Goal: Download file/media: Download file/media

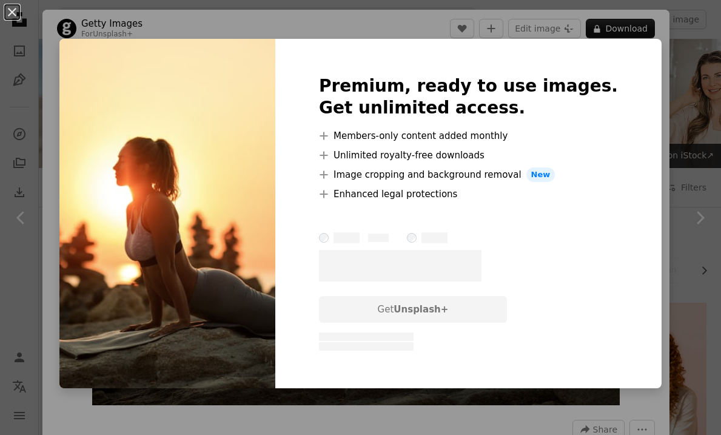
scroll to position [567, 0]
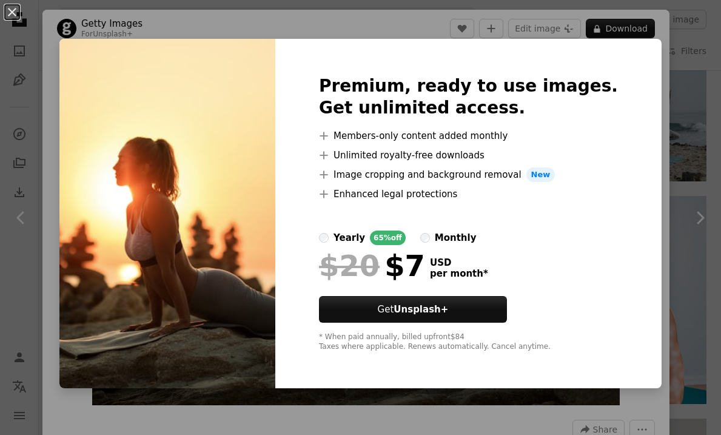
click at [647, 139] on div "An X shape Premium, ready to use images. Get unlimited access. A plus sign Memb…" at bounding box center [360, 217] width 721 height 435
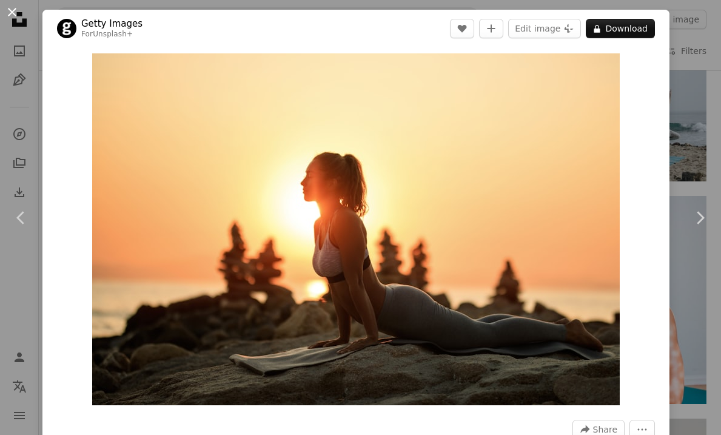
click at [10, 12] on button "An X shape" at bounding box center [12, 12] width 15 height 15
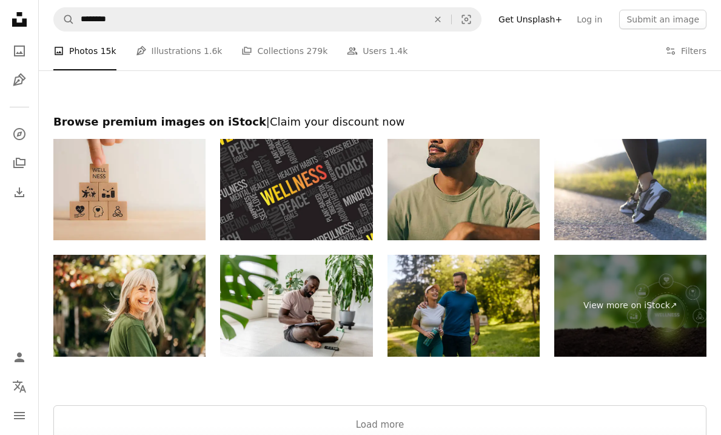
scroll to position [2008, 0]
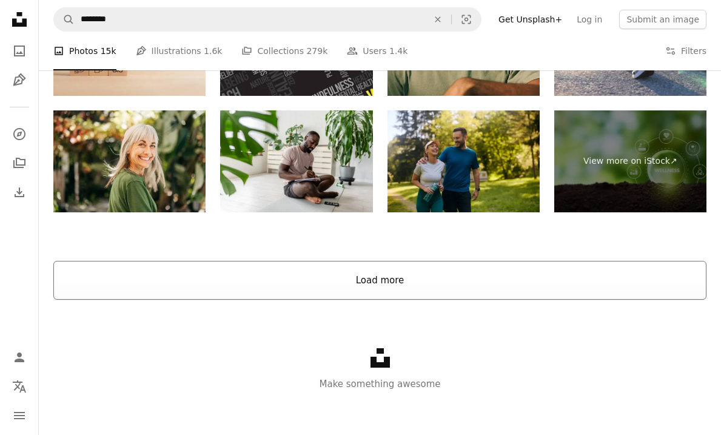
click at [411, 280] on button "Load more" at bounding box center [379, 280] width 653 height 39
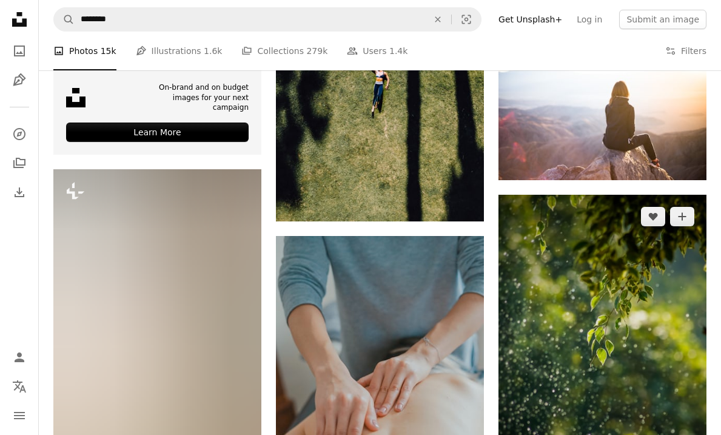
scroll to position [2836, 0]
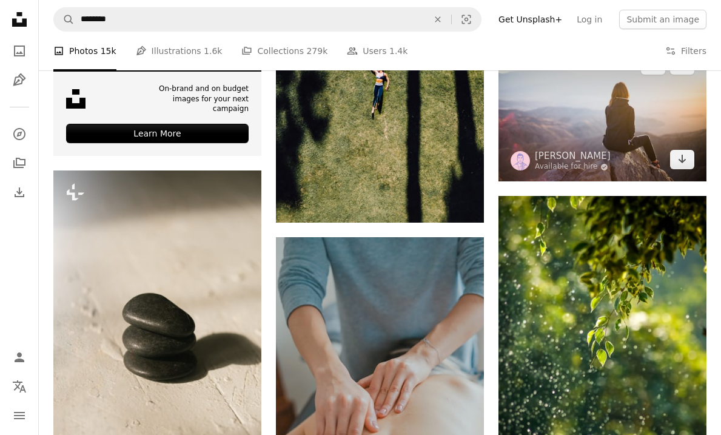
click at [654, 128] on img at bounding box center [602, 112] width 208 height 139
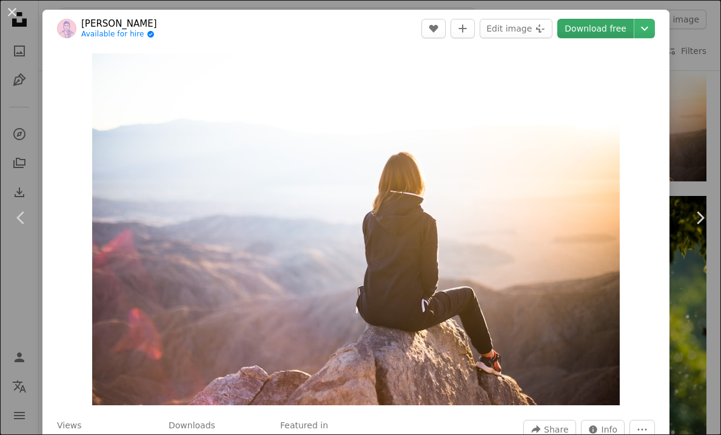
click at [629, 28] on link "Download free" at bounding box center [595, 28] width 76 height 19
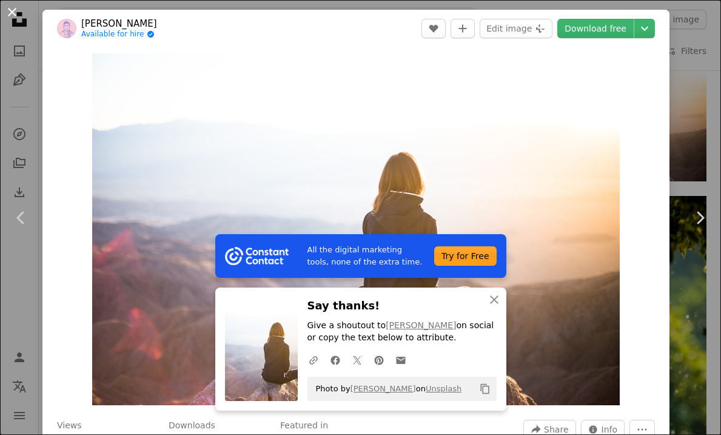
click at [7, 10] on button "An X shape" at bounding box center [12, 12] width 15 height 15
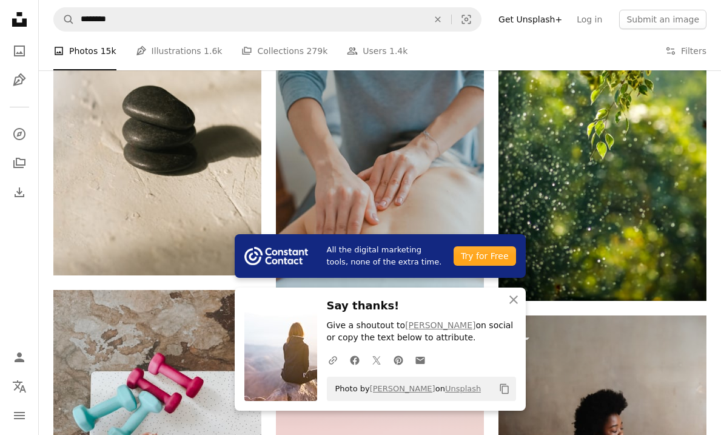
scroll to position [3076, 0]
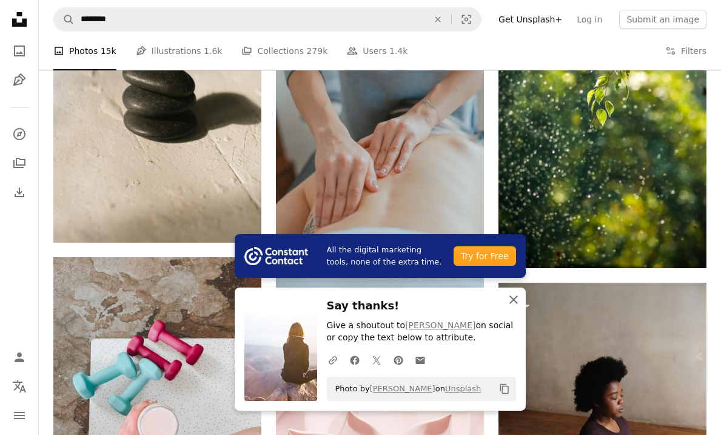
click at [518, 304] on icon "An X shape" at bounding box center [513, 299] width 15 height 15
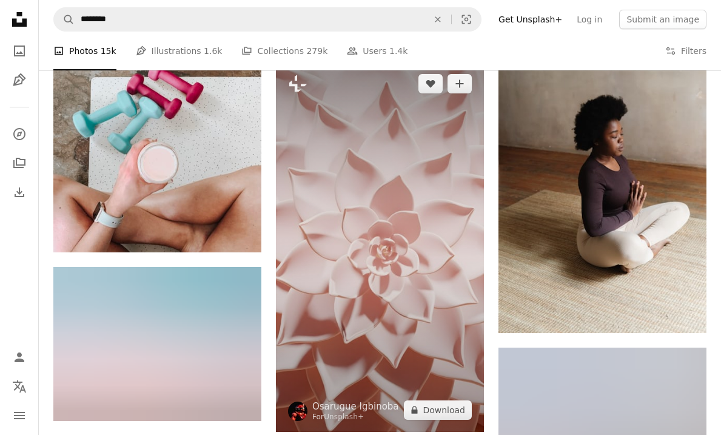
scroll to position [3337, 0]
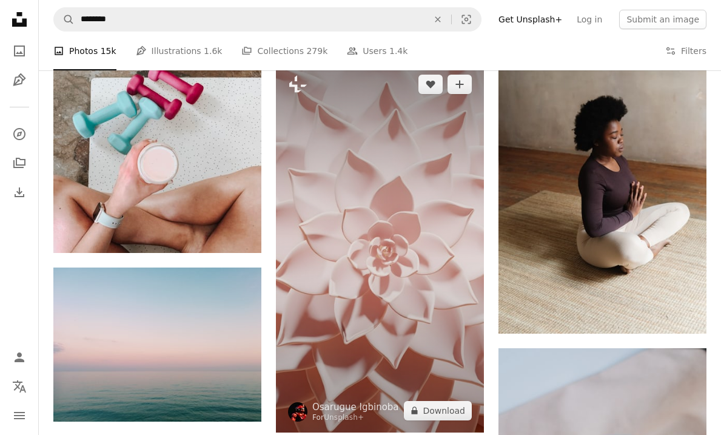
click at [465, 193] on img at bounding box center [380, 247] width 208 height 370
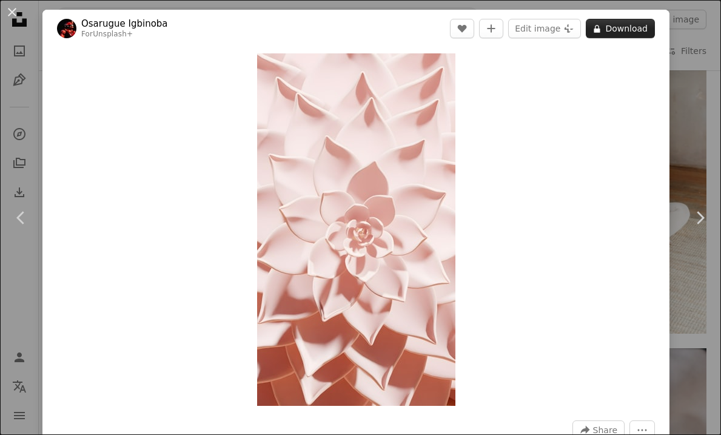
click at [652, 25] on button "A lock Download" at bounding box center [619, 28] width 69 height 19
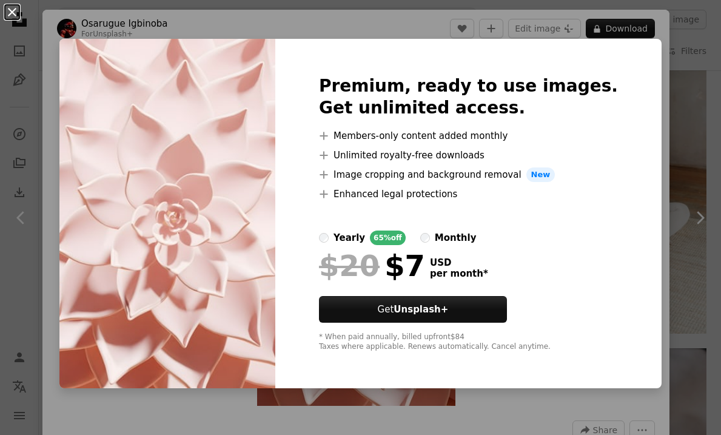
click at [9, 10] on button "An X shape" at bounding box center [12, 12] width 15 height 15
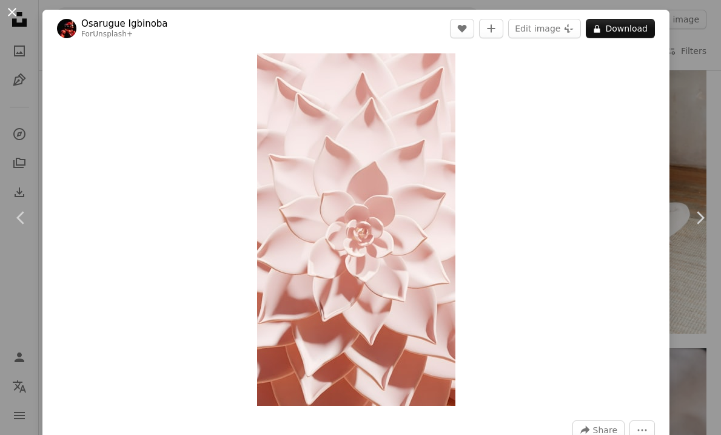
click at [11, 8] on button "An X shape" at bounding box center [12, 12] width 15 height 15
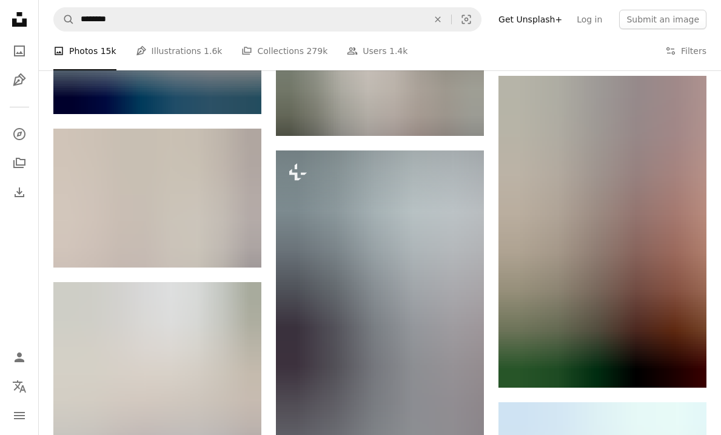
scroll to position [3904, 0]
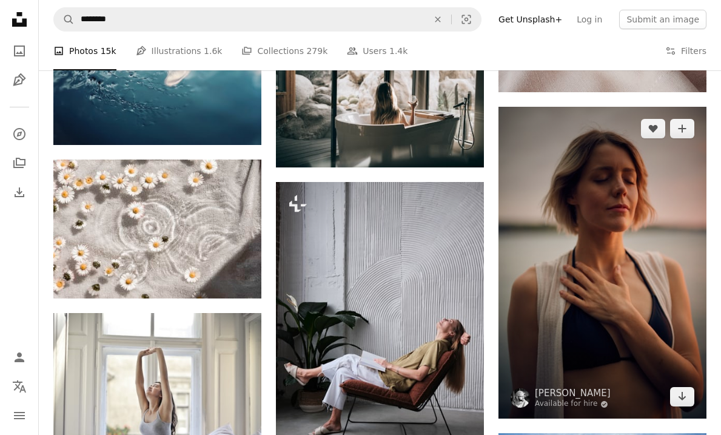
click at [620, 207] on img at bounding box center [602, 263] width 208 height 312
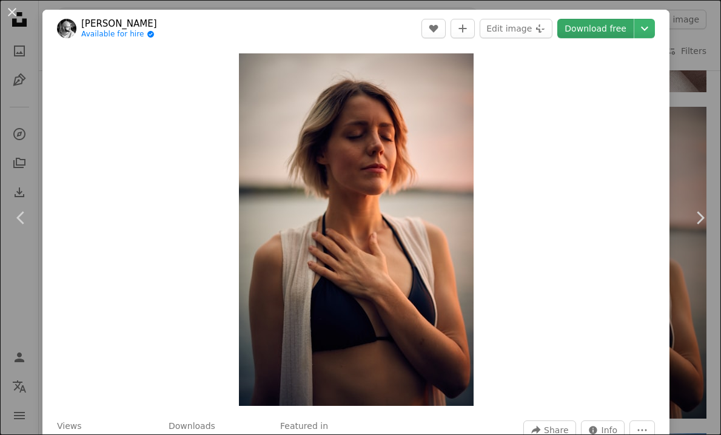
click at [622, 28] on link "Download free" at bounding box center [595, 28] width 76 height 19
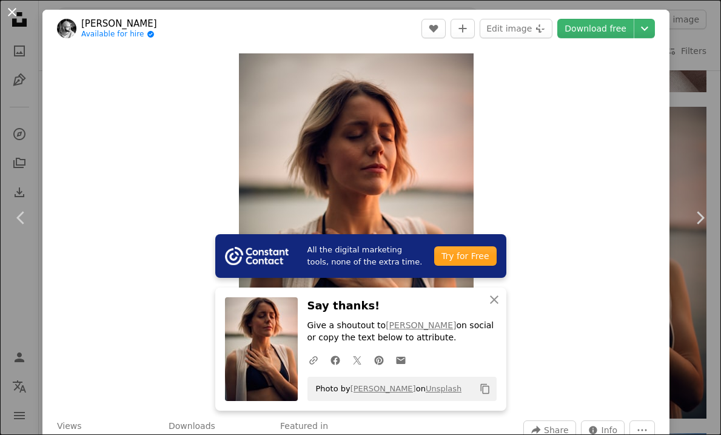
click at [15, 14] on button "An X shape" at bounding box center [12, 12] width 15 height 15
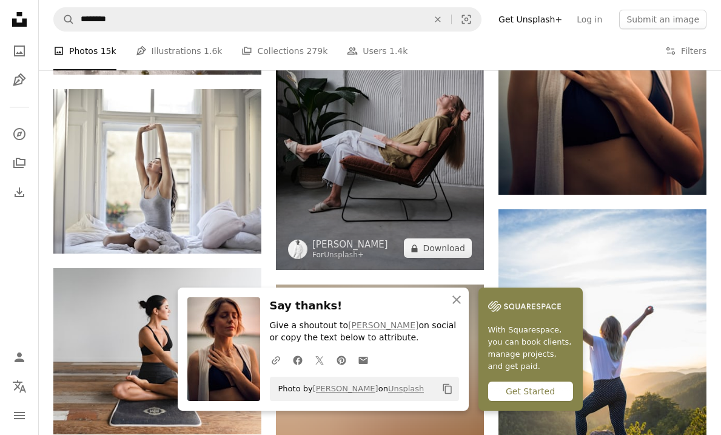
scroll to position [4139, 0]
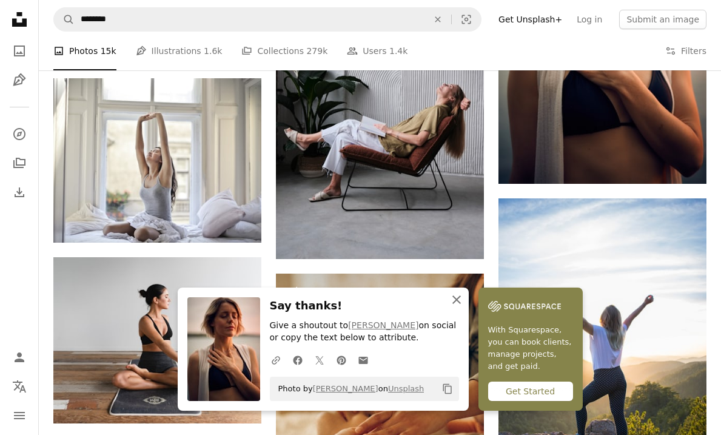
click at [458, 298] on icon "An X shape" at bounding box center [456, 299] width 15 height 15
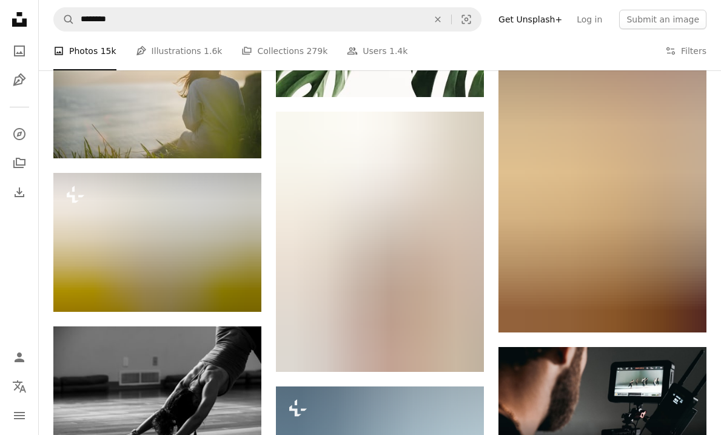
scroll to position [4883, 0]
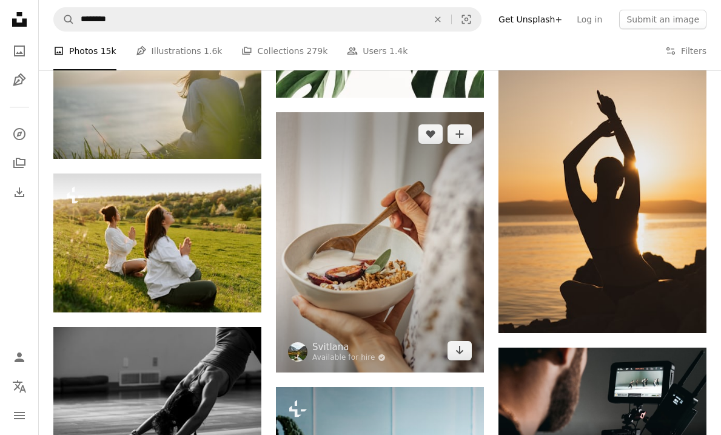
click at [421, 212] on img at bounding box center [380, 242] width 208 height 260
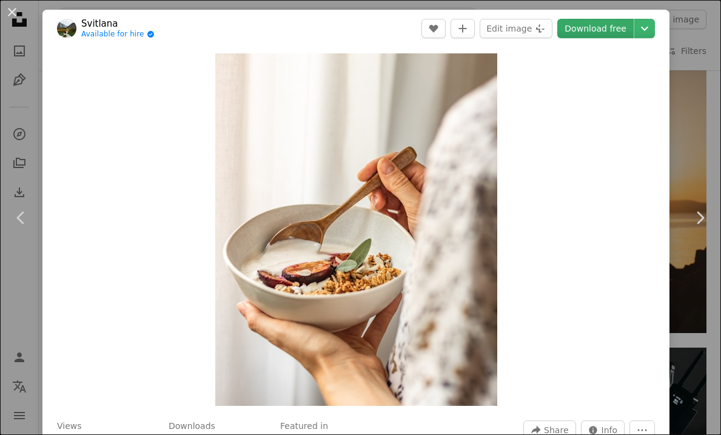
click at [627, 35] on link "Download free" at bounding box center [595, 28] width 76 height 19
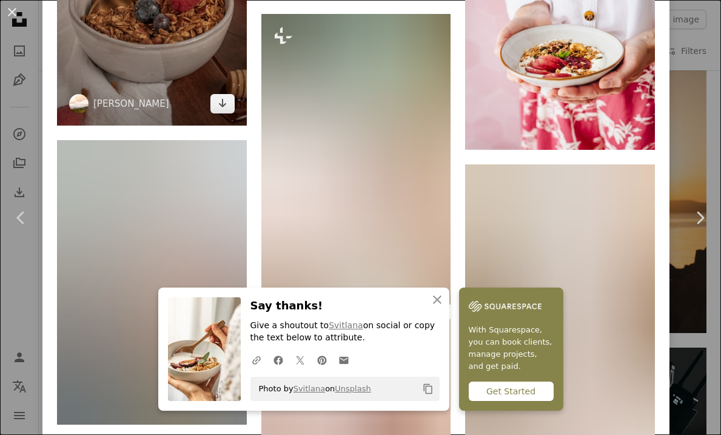
scroll to position [1046, 0]
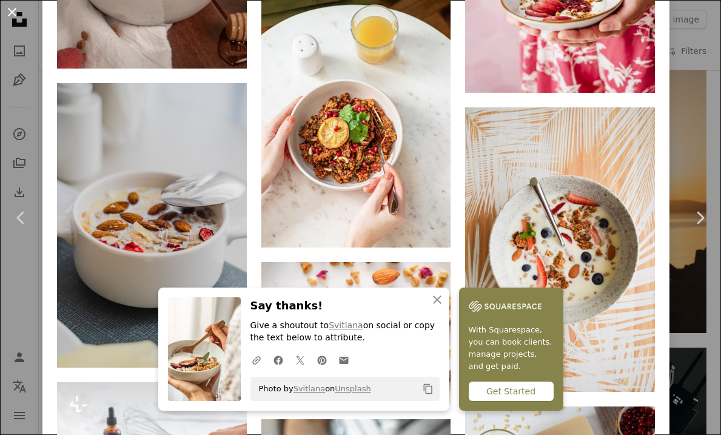
click at [12, 12] on button "An X shape" at bounding box center [12, 12] width 15 height 15
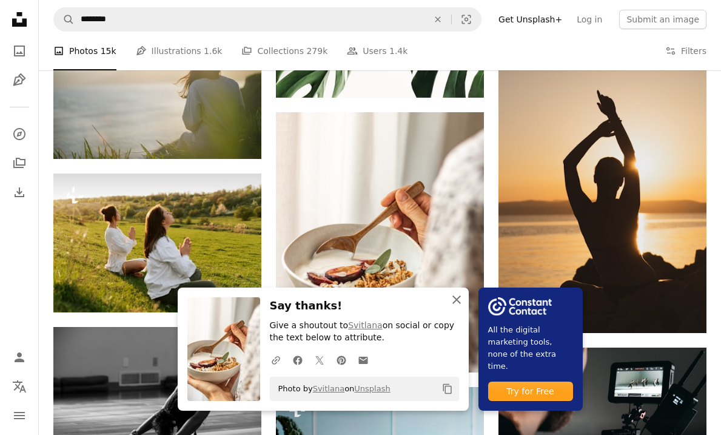
click at [459, 300] on icon "An X shape" at bounding box center [456, 299] width 15 height 15
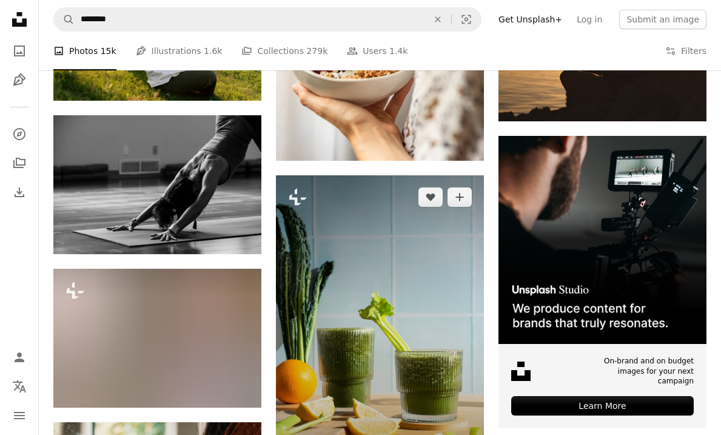
scroll to position [5099, 0]
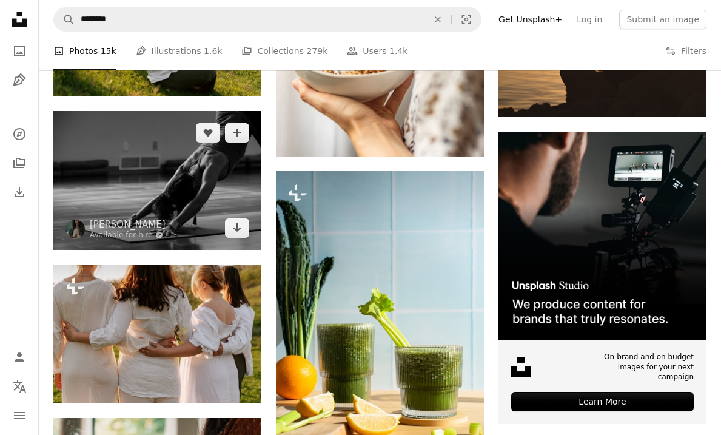
click at [193, 170] on img at bounding box center [157, 180] width 208 height 139
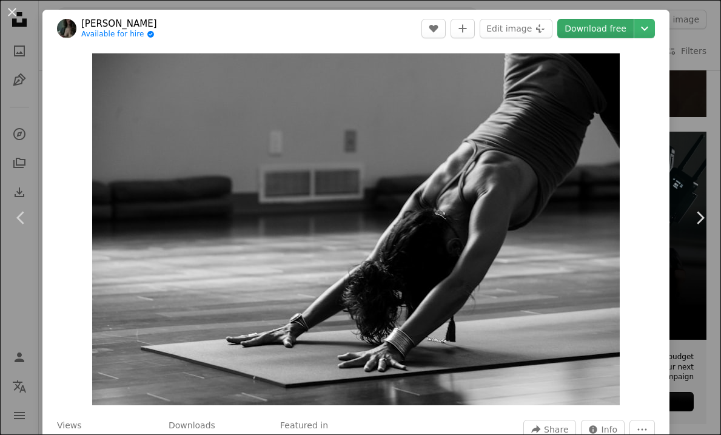
click at [629, 25] on link "Download free" at bounding box center [595, 28] width 76 height 19
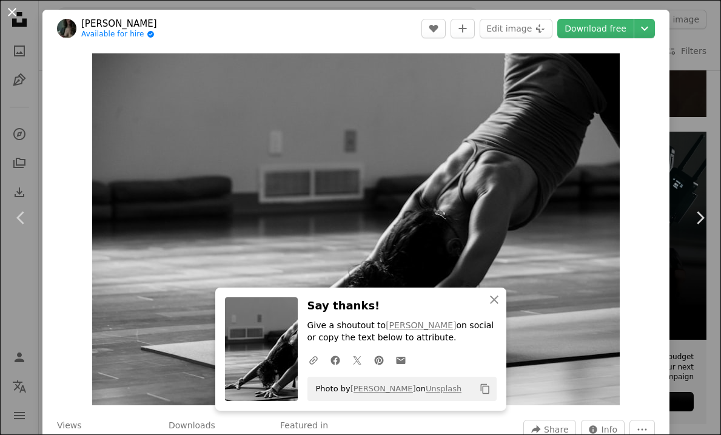
click at [11, 9] on button "An X shape" at bounding box center [12, 12] width 15 height 15
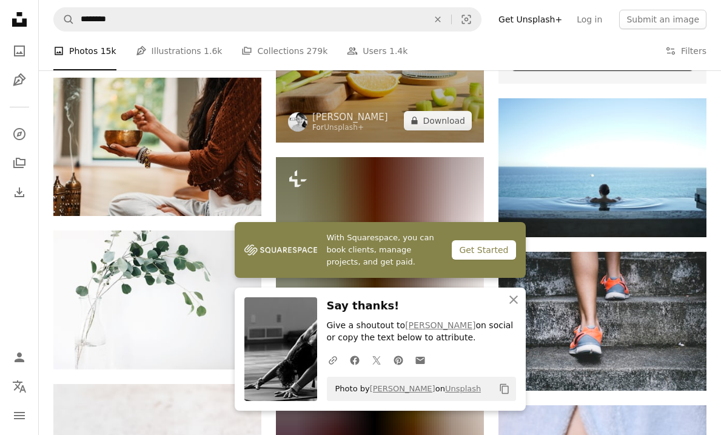
scroll to position [5440, 0]
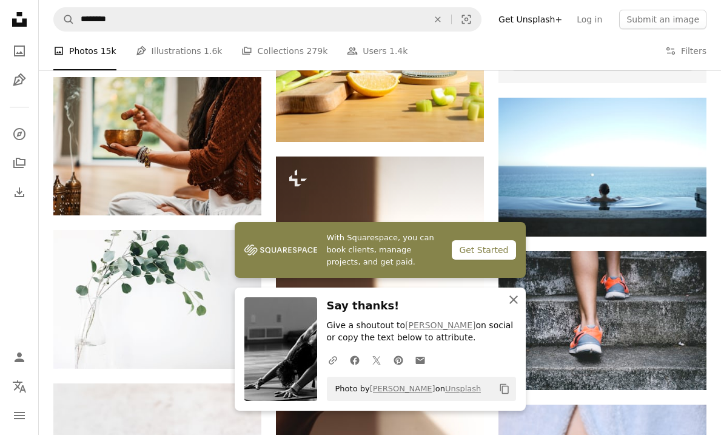
click at [510, 302] on icon "An X shape" at bounding box center [513, 299] width 15 height 15
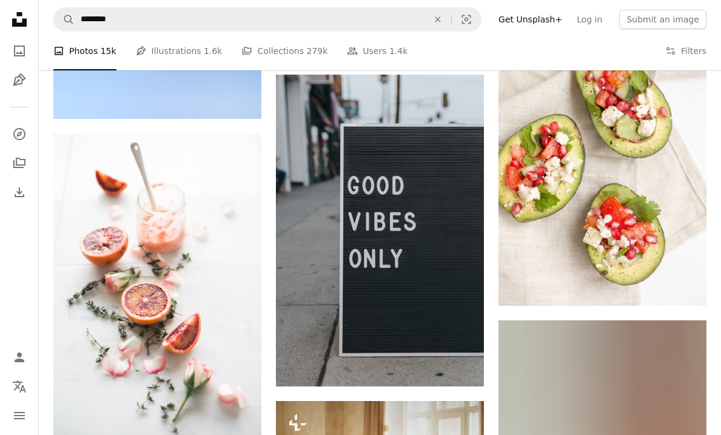
scroll to position [9964, 0]
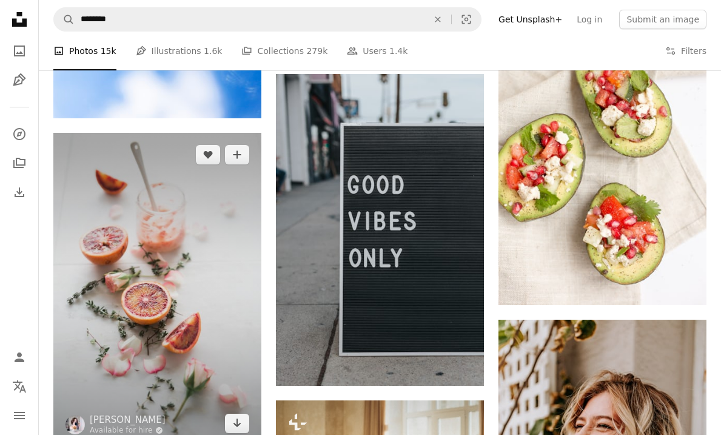
click at [197, 275] on img at bounding box center [157, 289] width 208 height 312
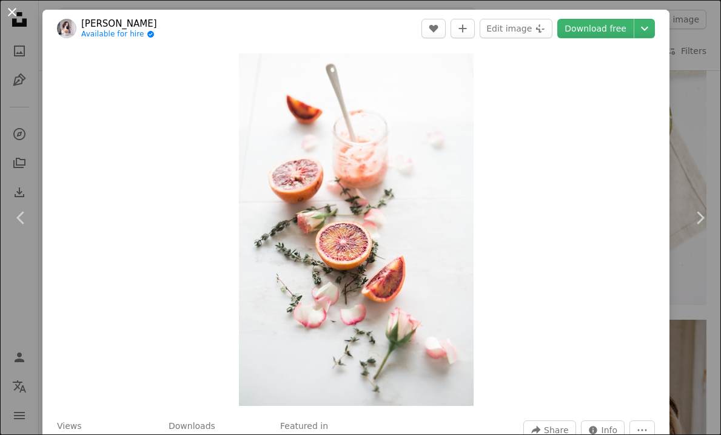
click at [13, 10] on button "An X shape" at bounding box center [12, 12] width 15 height 15
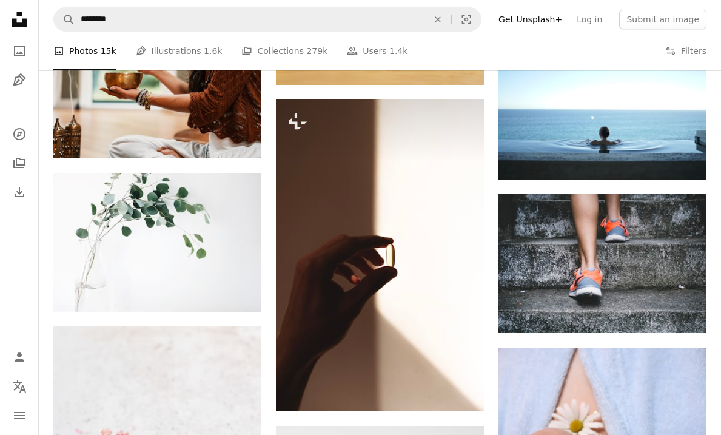
scroll to position [5475, 0]
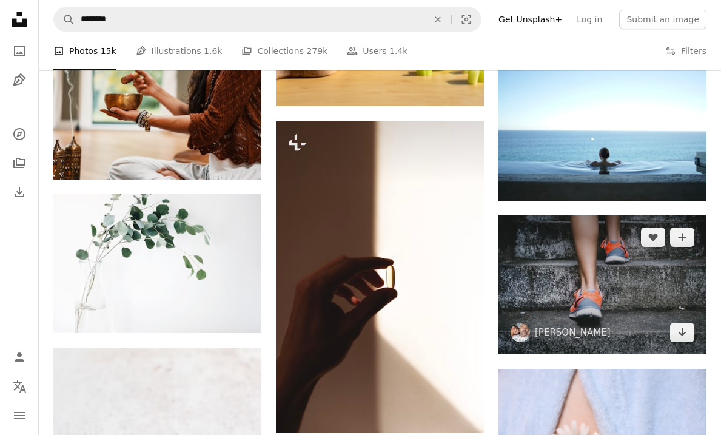
click at [595, 273] on img at bounding box center [602, 284] width 208 height 139
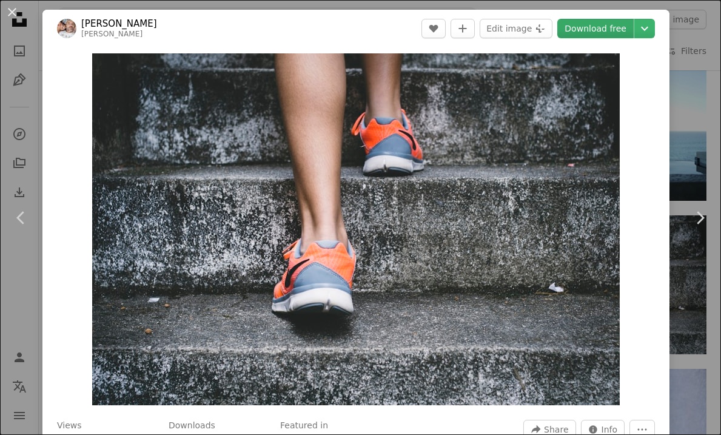
click at [598, 19] on link "Download free" at bounding box center [595, 28] width 76 height 19
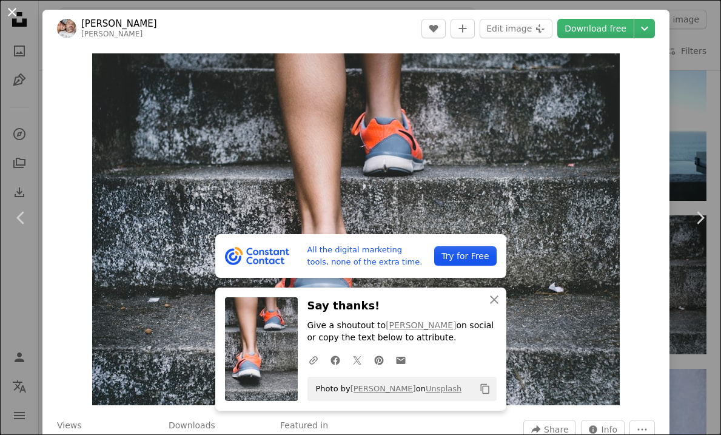
click at [5, 16] on button "An X shape" at bounding box center [12, 12] width 15 height 15
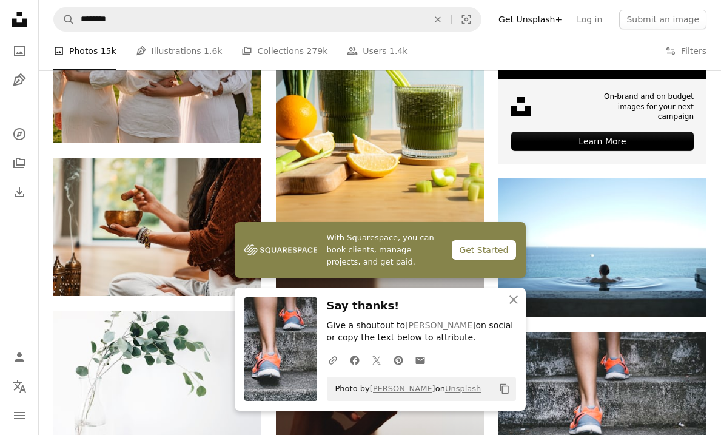
scroll to position [5339, 0]
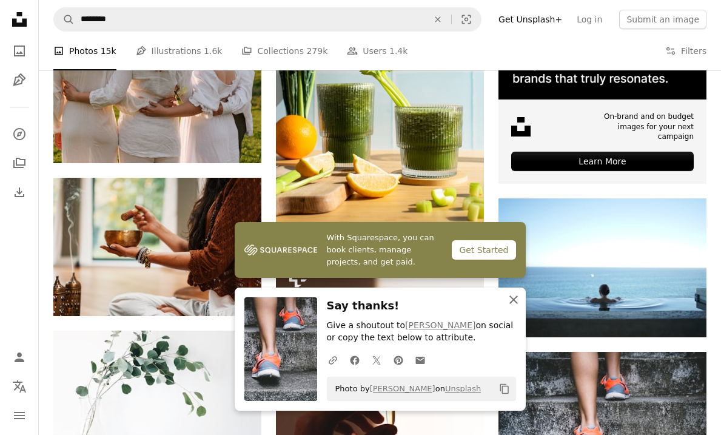
click at [512, 297] on icon "An X shape" at bounding box center [513, 299] width 15 height 15
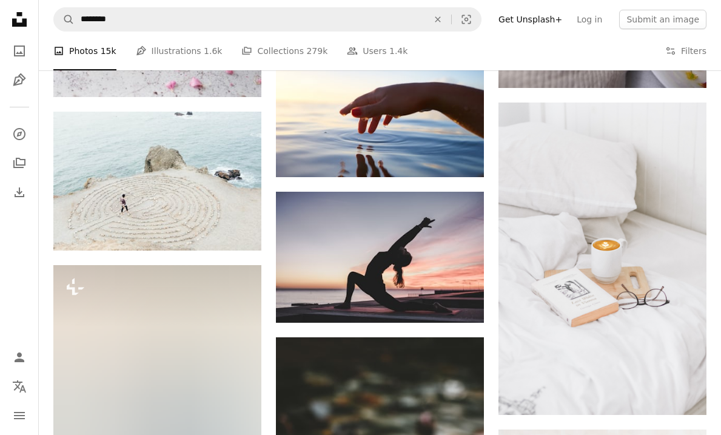
scroll to position [6047, 0]
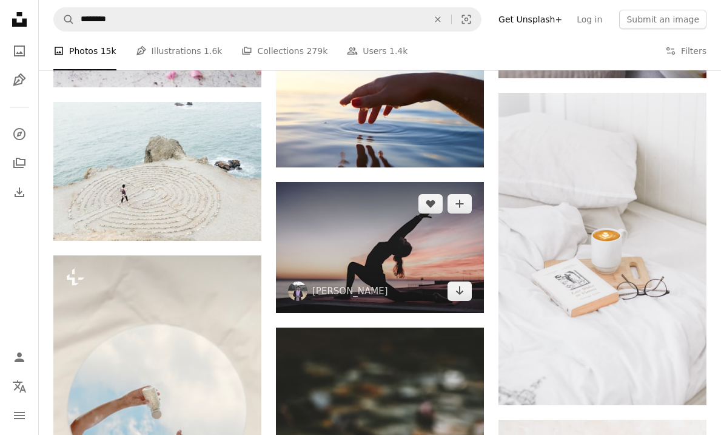
click at [383, 247] on img at bounding box center [380, 247] width 208 height 131
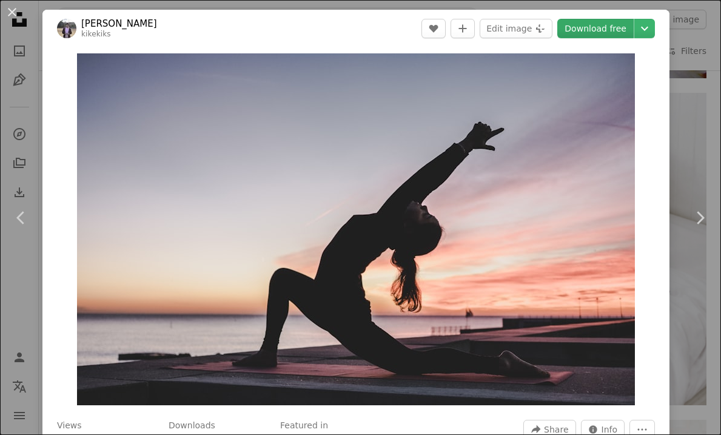
click at [626, 32] on link "Download free" at bounding box center [595, 28] width 76 height 19
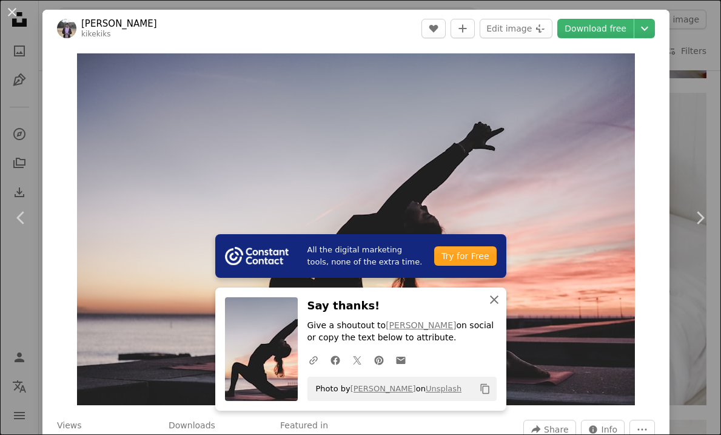
click at [497, 298] on icon "button" at bounding box center [494, 299] width 8 height 8
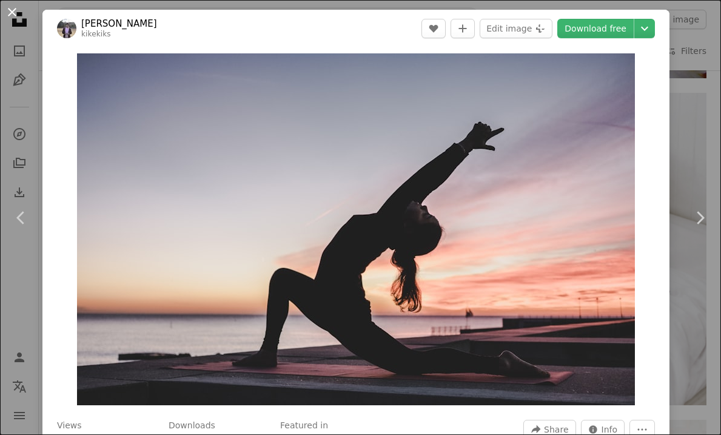
click at [15, 15] on button "An X shape" at bounding box center [12, 12] width 15 height 15
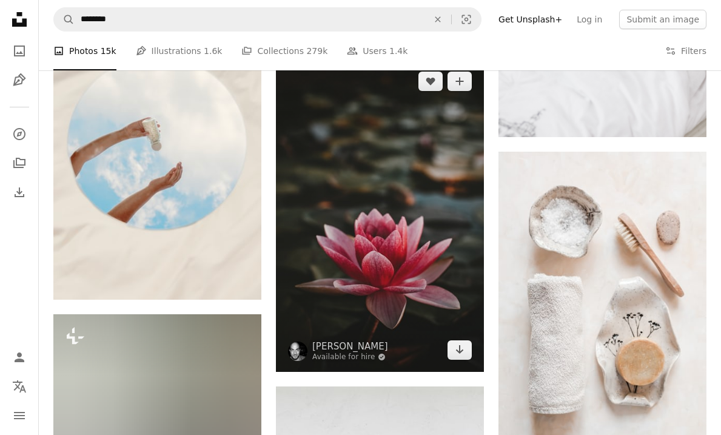
scroll to position [6321, 0]
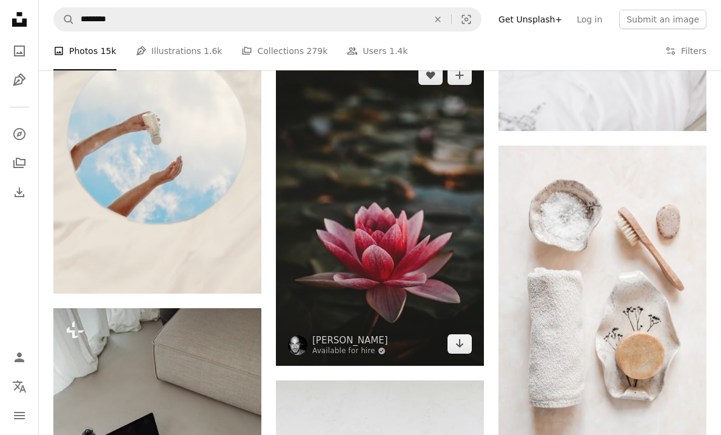
click at [452, 116] on img at bounding box center [380, 209] width 208 height 312
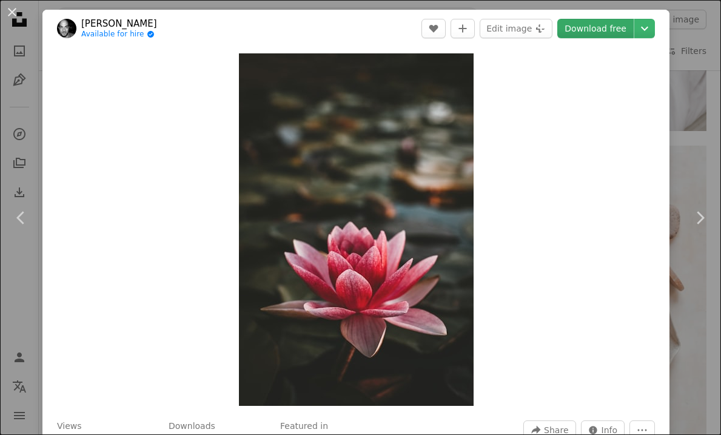
click at [614, 28] on link "Download free" at bounding box center [595, 28] width 76 height 19
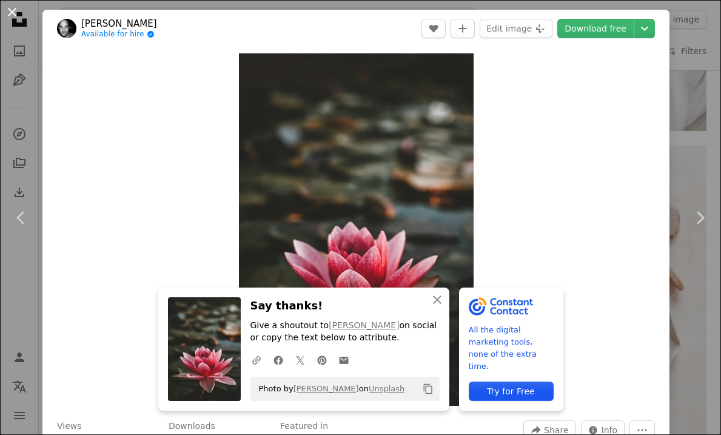
click at [18, 13] on button "An X shape" at bounding box center [12, 12] width 15 height 15
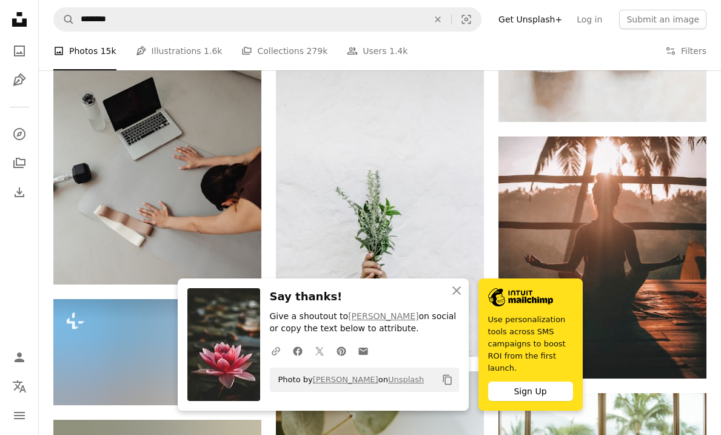
scroll to position [6675, 0]
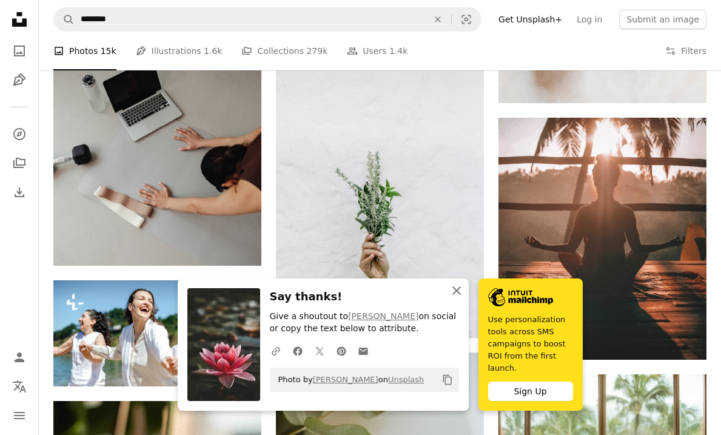
click at [455, 293] on icon "An X shape" at bounding box center [456, 290] width 15 height 15
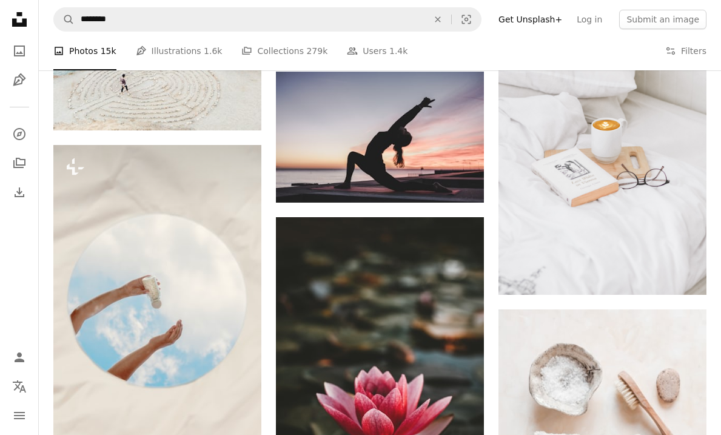
scroll to position [5752, 0]
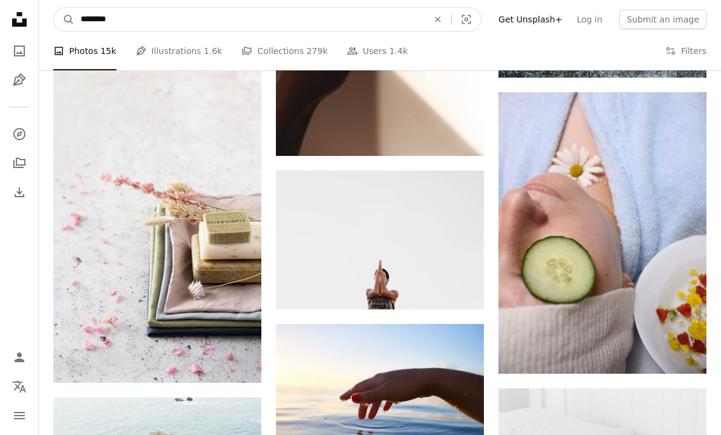
click at [81, 22] on input "********" at bounding box center [250, 19] width 350 height 23
type input "**********"
click at [64, 19] on button "A magnifying glass" at bounding box center [64, 19] width 21 height 23
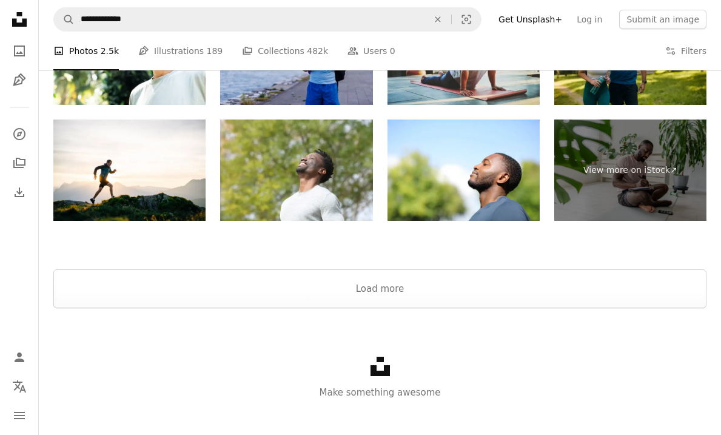
scroll to position [2365, 0]
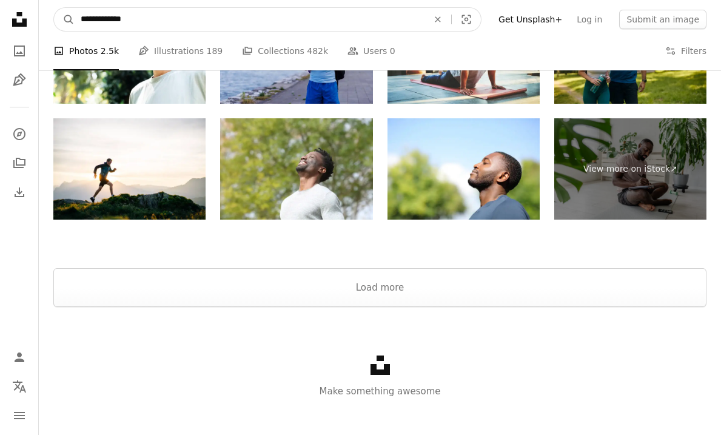
click at [153, 21] on input "**********" at bounding box center [250, 19] width 350 height 23
type input "********"
click at [64, 19] on button "A magnifying glass" at bounding box center [64, 19] width 21 height 23
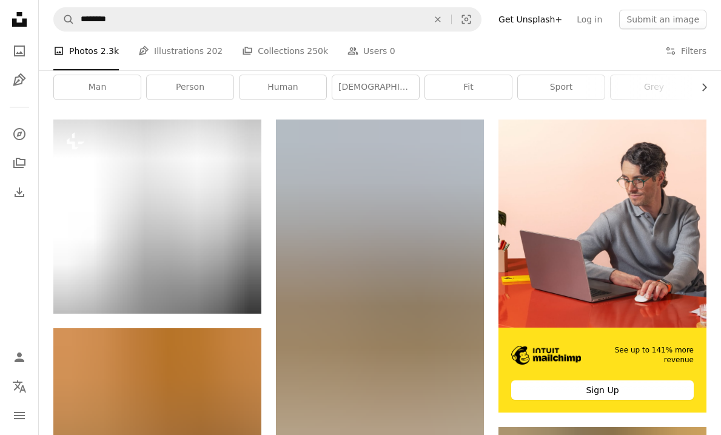
scroll to position [90, 0]
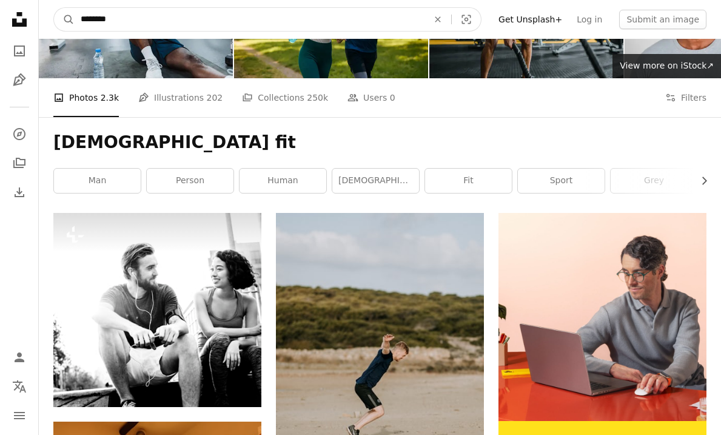
click at [139, 25] on input "********" at bounding box center [250, 19] width 350 height 23
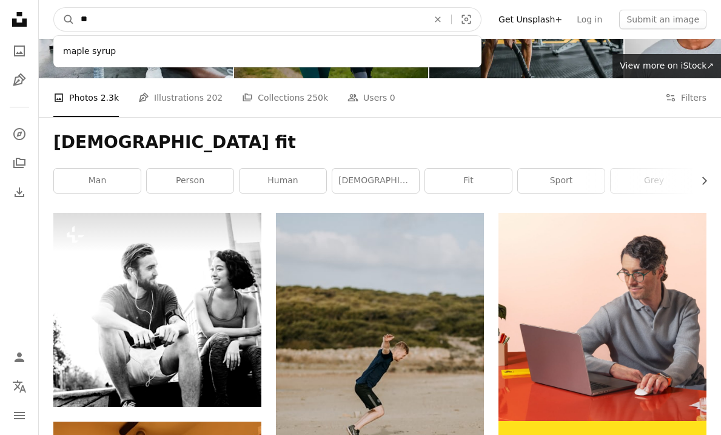
type input "*"
type input "*******"
click at [64, 19] on button "A magnifying glass" at bounding box center [64, 19] width 21 height 23
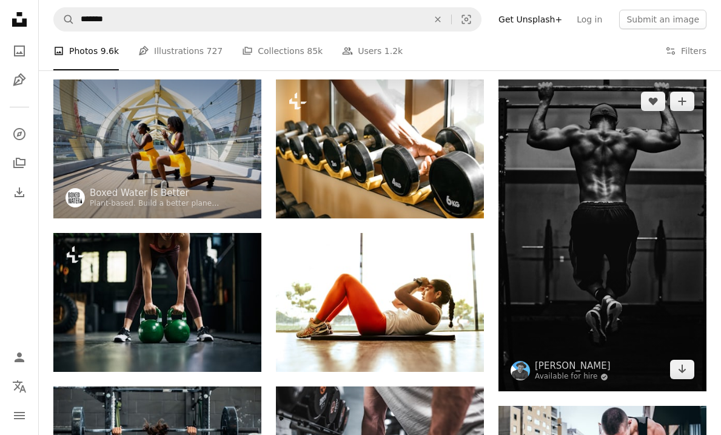
scroll to position [88, 0]
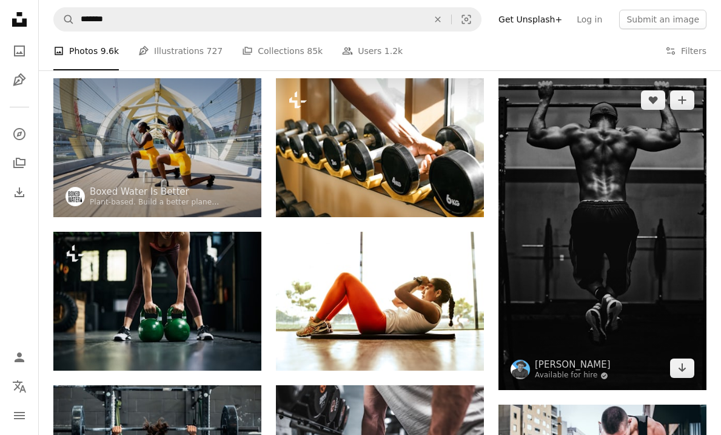
click at [644, 178] on img at bounding box center [602, 234] width 208 height 312
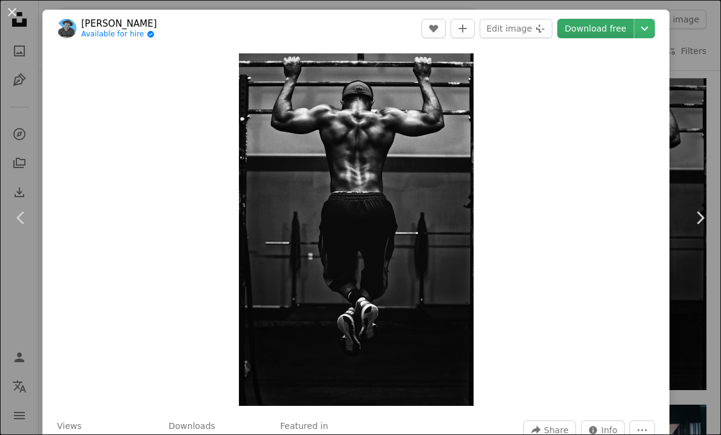
click at [630, 28] on link "Download free" at bounding box center [595, 28] width 76 height 19
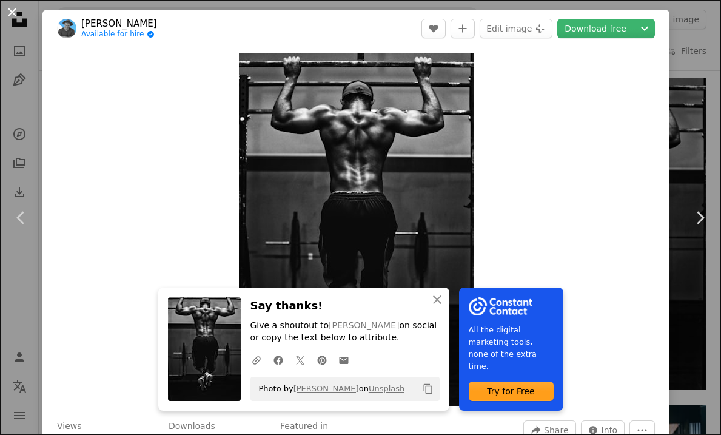
click at [13, 13] on button "An X shape" at bounding box center [12, 12] width 15 height 15
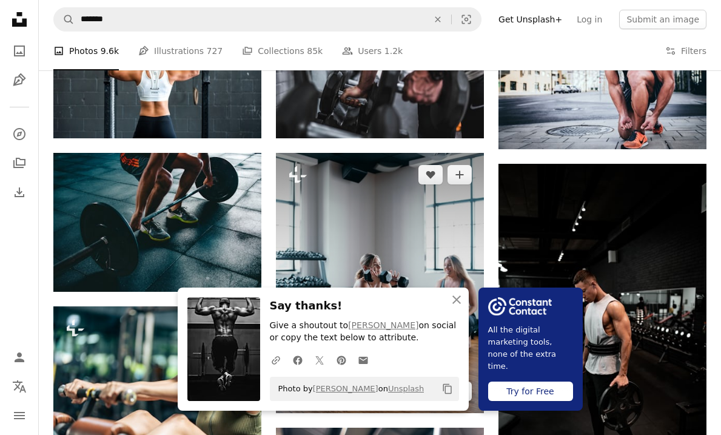
scroll to position [479, 0]
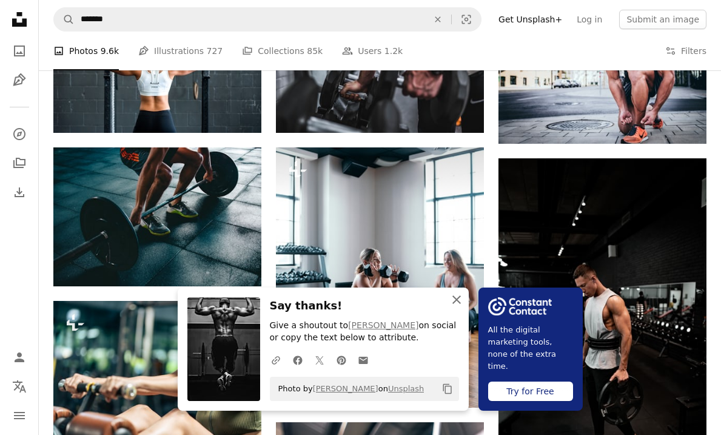
click at [457, 302] on icon "button" at bounding box center [456, 299] width 8 height 8
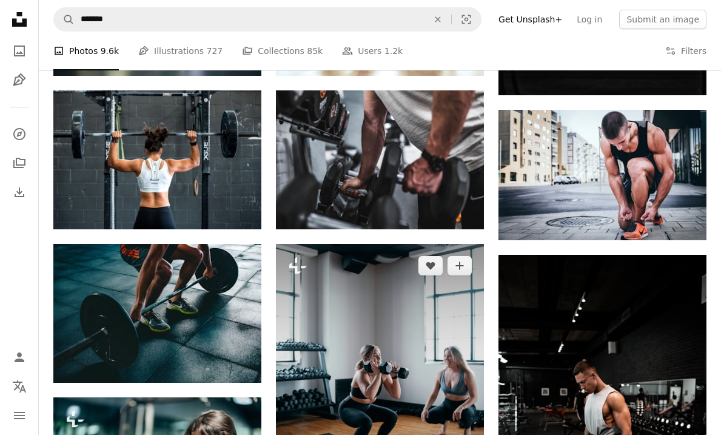
scroll to position [381, 0]
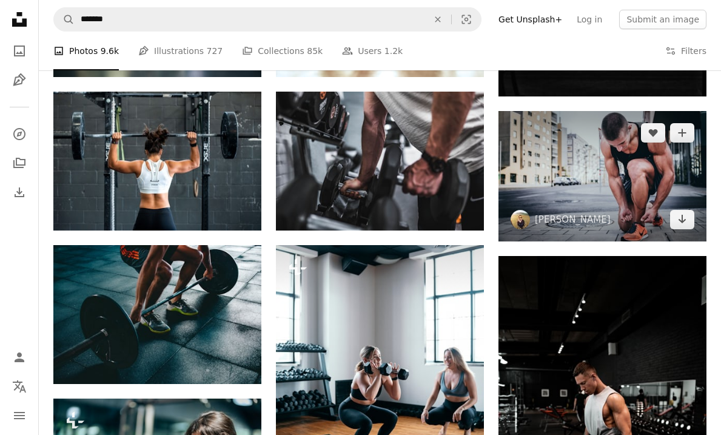
click at [642, 188] on img at bounding box center [602, 176] width 208 height 130
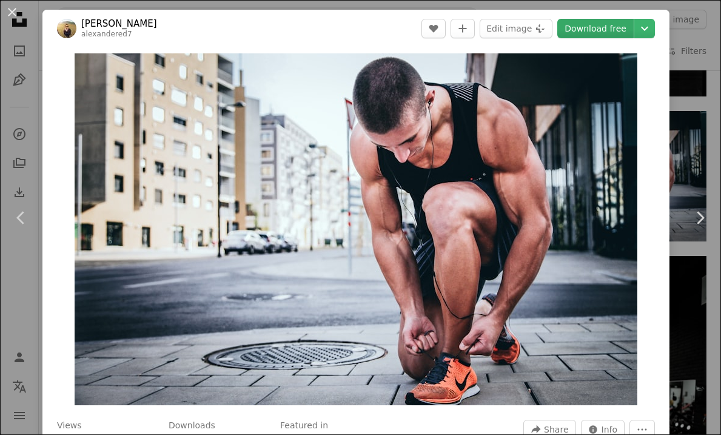
click at [619, 28] on link "Download free" at bounding box center [595, 28] width 76 height 19
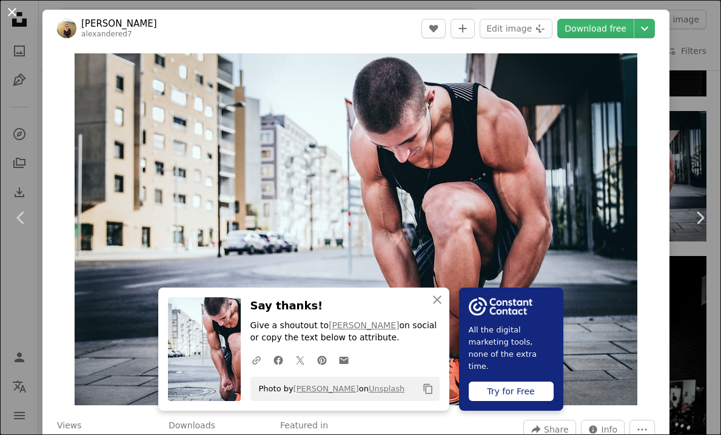
click at [11, 13] on button "An X shape" at bounding box center [12, 12] width 15 height 15
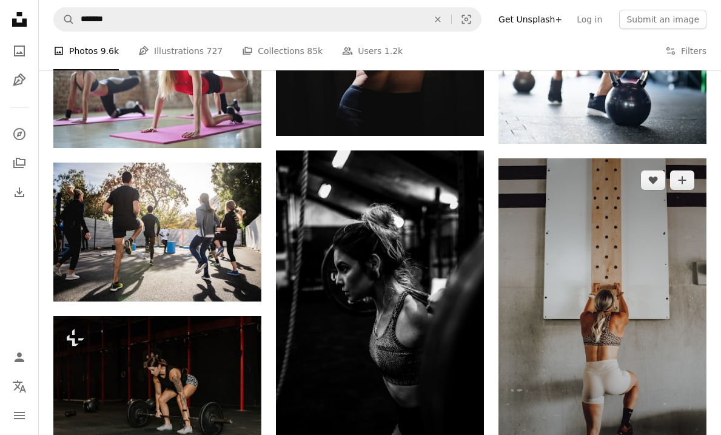
scroll to position [1469, 0]
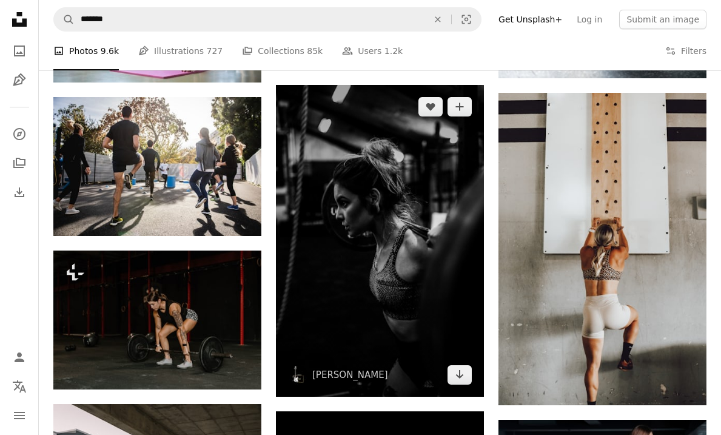
click at [437, 272] on img at bounding box center [380, 241] width 208 height 312
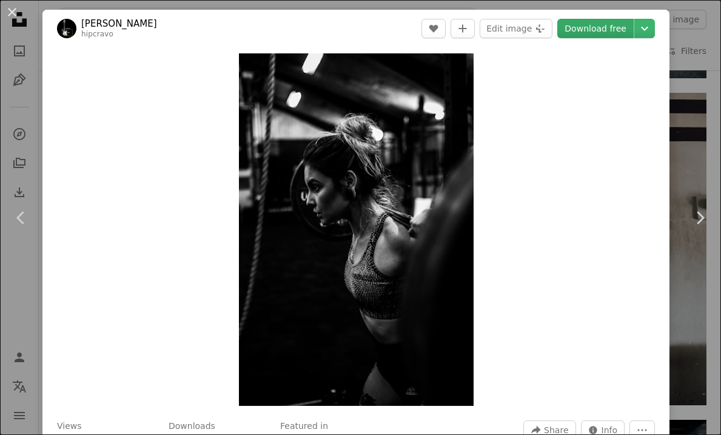
click at [618, 28] on link "Download free" at bounding box center [595, 28] width 76 height 19
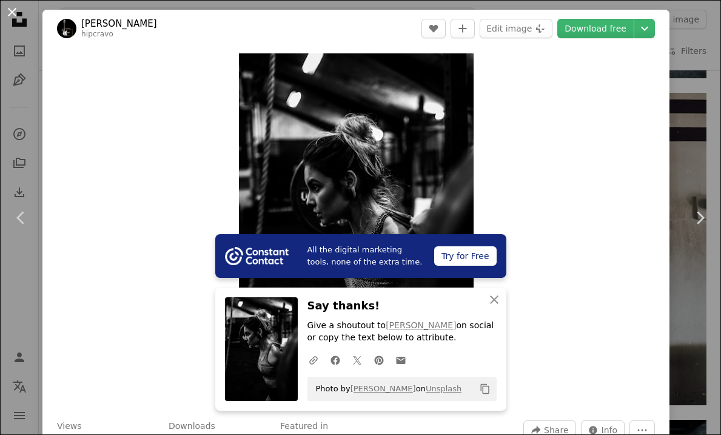
click at [13, 12] on button "An X shape" at bounding box center [12, 12] width 15 height 15
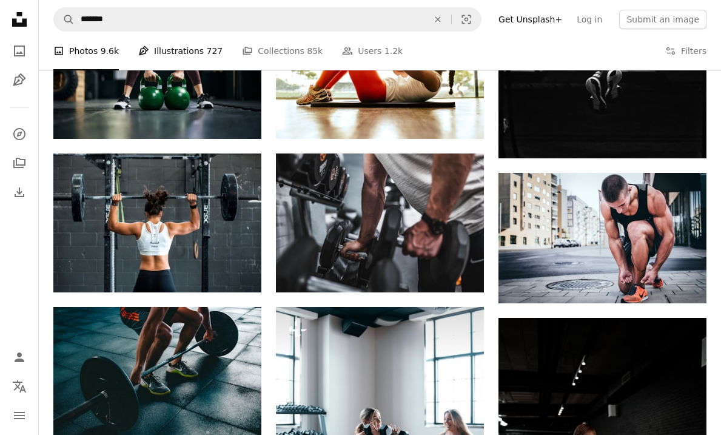
scroll to position [42, 0]
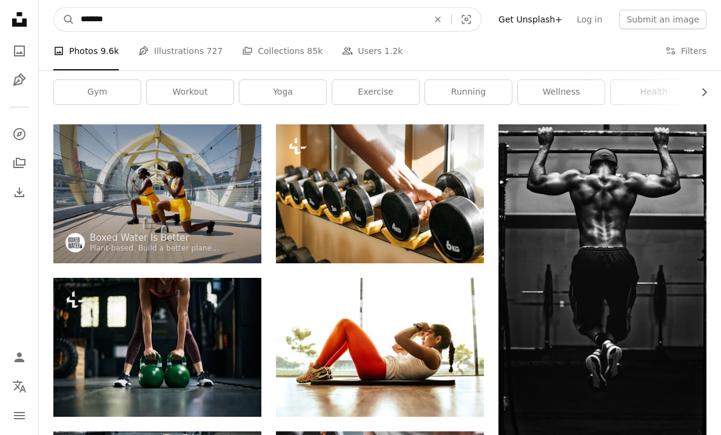
drag, startPoint x: 113, startPoint y: 22, endPoint x: 78, endPoint y: 22, distance: 35.8
click at [78, 22] on input "*******" at bounding box center [250, 19] width 350 height 23
type input "******"
click at [64, 19] on button "A magnifying glass" at bounding box center [64, 19] width 21 height 23
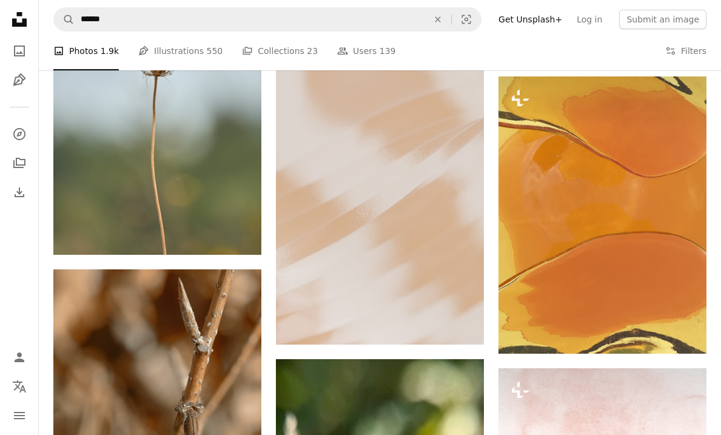
scroll to position [137, 0]
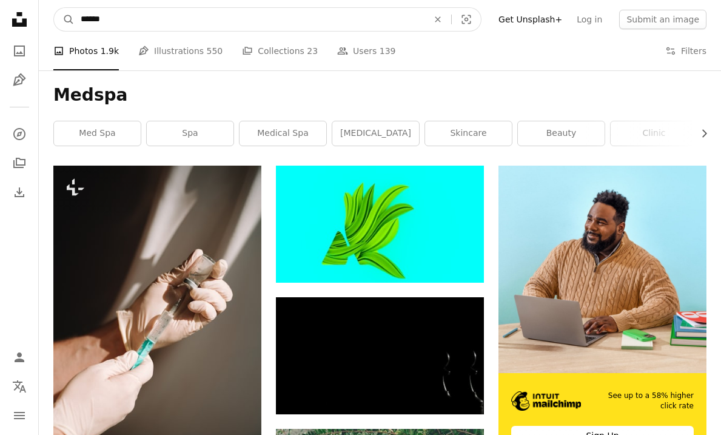
click at [133, 18] on input "******" at bounding box center [250, 19] width 350 height 23
type input "**********"
click at [64, 19] on button "A magnifying glass" at bounding box center [64, 19] width 21 height 23
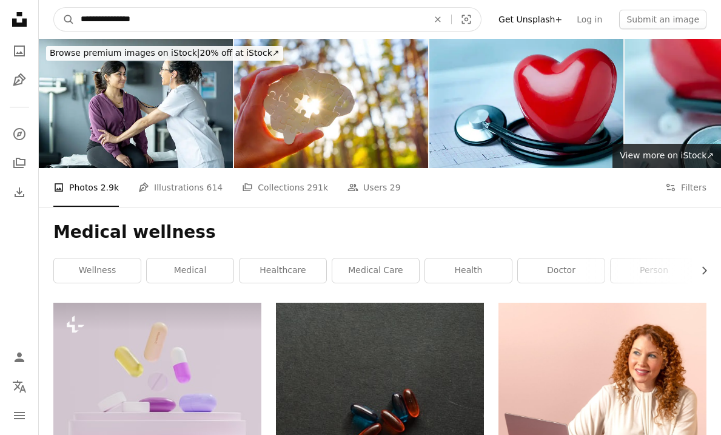
drag, startPoint x: 170, startPoint y: 18, endPoint x: 85, endPoint y: 18, distance: 84.9
click at [85, 18] on input "**********" at bounding box center [250, 19] width 350 height 23
type input "*"
type input "**********"
click at [64, 19] on button "A magnifying glass" at bounding box center [64, 19] width 21 height 23
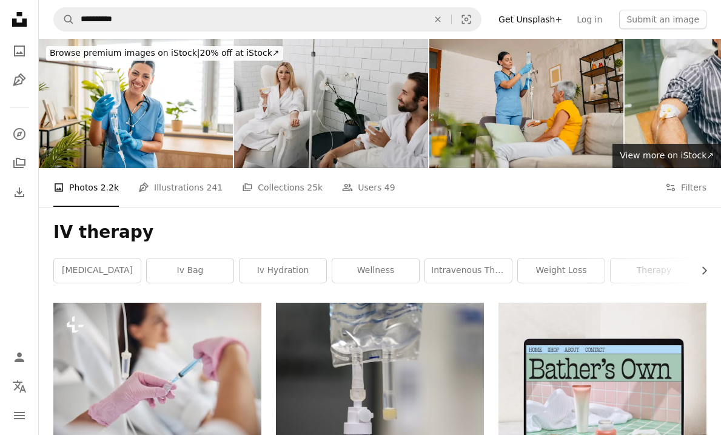
click at [337, 107] on img at bounding box center [331, 103] width 194 height 129
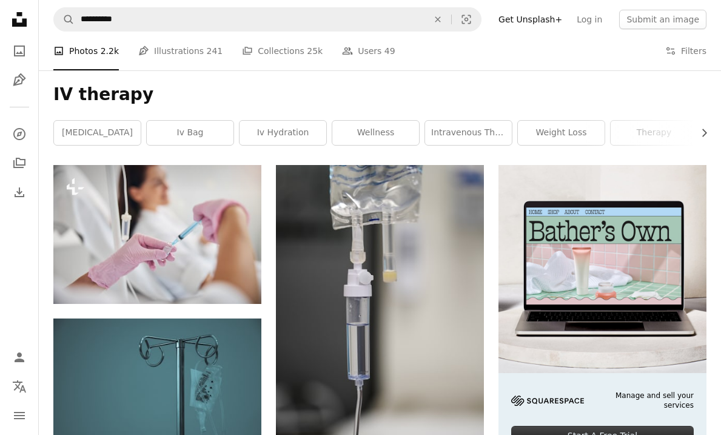
scroll to position [141, 0]
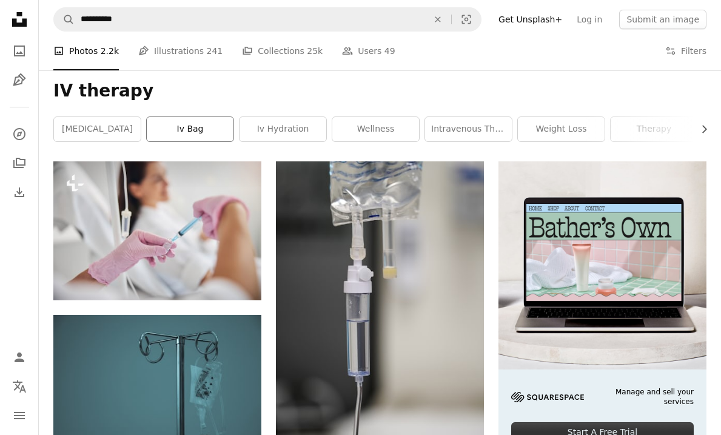
click at [212, 134] on link "iv bag" at bounding box center [190, 129] width 87 height 24
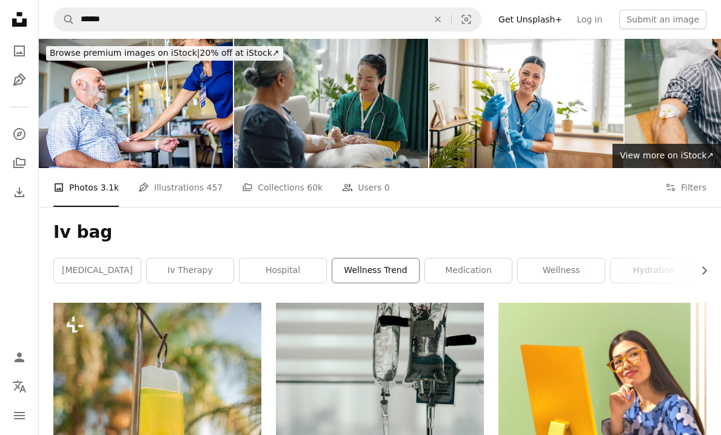
click at [395, 274] on link "wellness trend" at bounding box center [375, 270] width 87 height 24
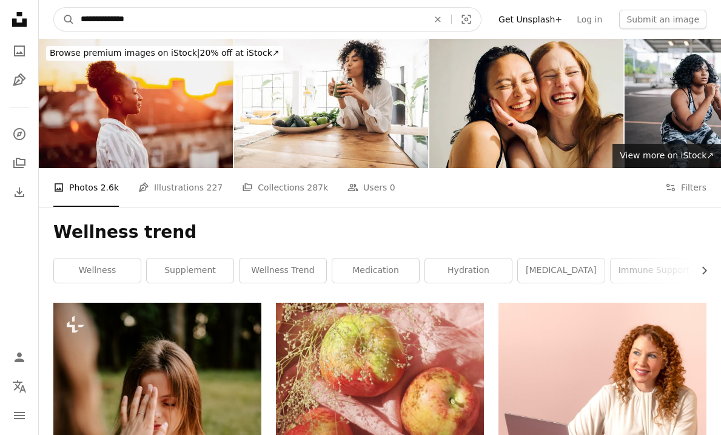
drag, startPoint x: 154, startPoint y: 24, endPoint x: 117, endPoint y: 22, distance: 37.0
click at [117, 23] on input "**********" at bounding box center [250, 19] width 350 height 23
type input "********"
click at [64, 19] on button "A magnifying glass" at bounding box center [64, 19] width 21 height 23
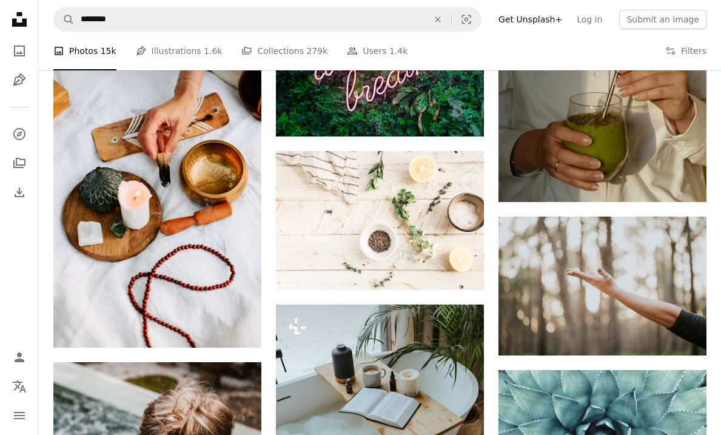
scroll to position [1385, 0]
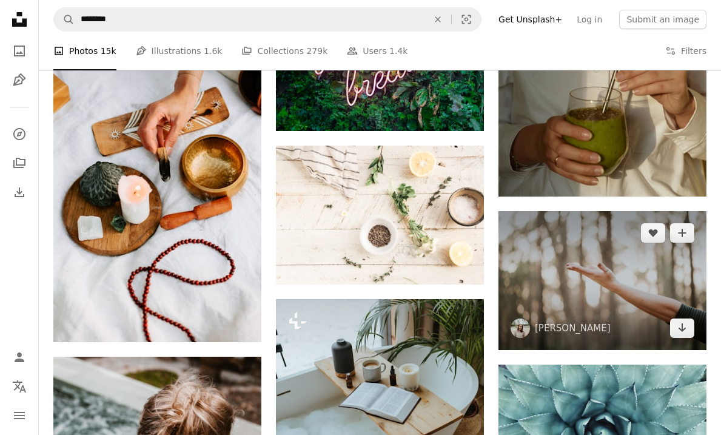
click at [618, 264] on img at bounding box center [602, 280] width 208 height 139
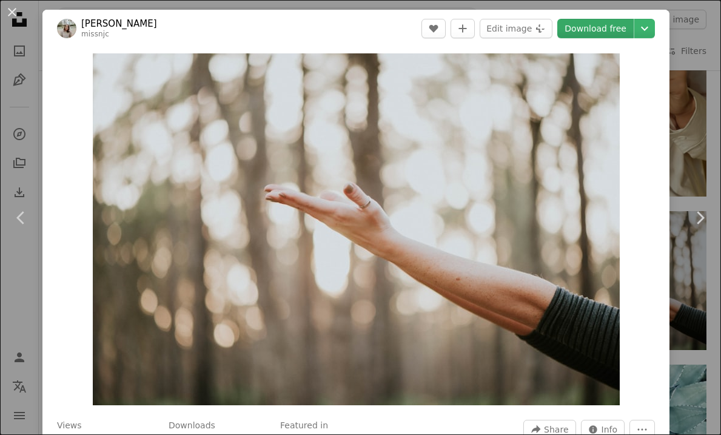
click at [616, 32] on link "Download free" at bounding box center [595, 28] width 76 height 19
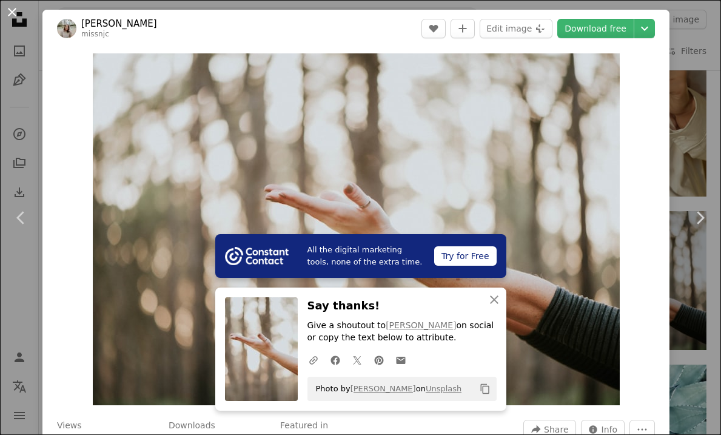
click at [11, 14] on button "An X shape" at bounding box center [12, 12] width 15 height 15
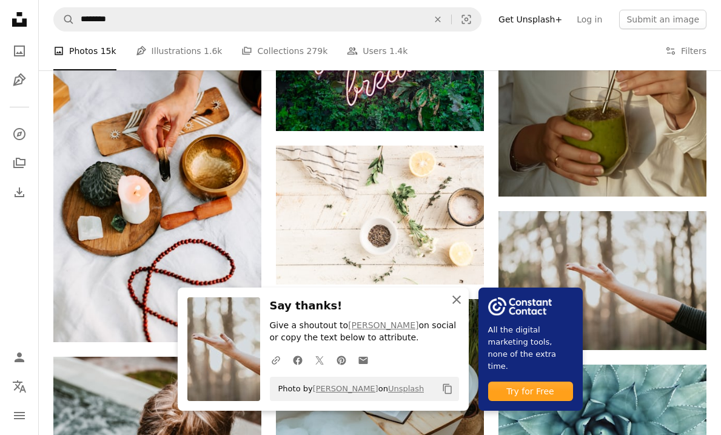
click at [454, 301] on icon "An X shape" at bounding box center [456, 299] width 15 height 15
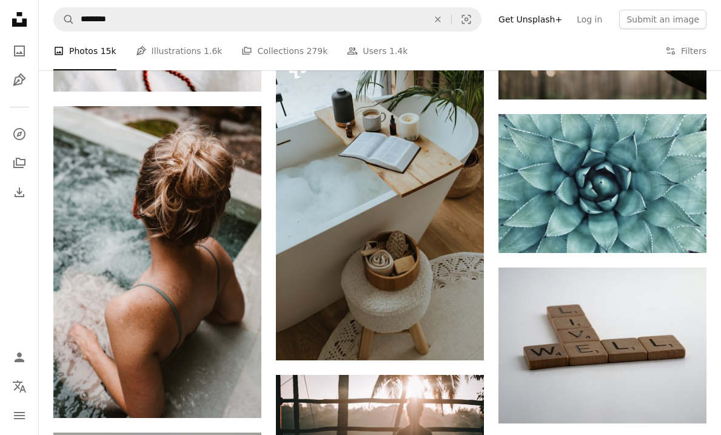
scroll to position [1627, 0]
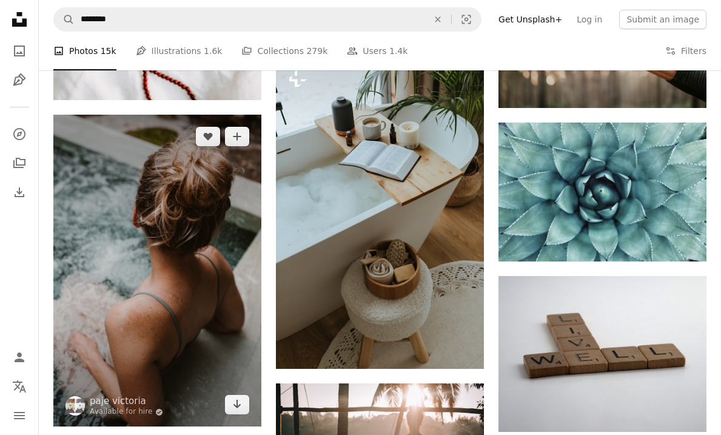
click at [227, 205] on img at bounding box center [157, 271] width 208 height 312
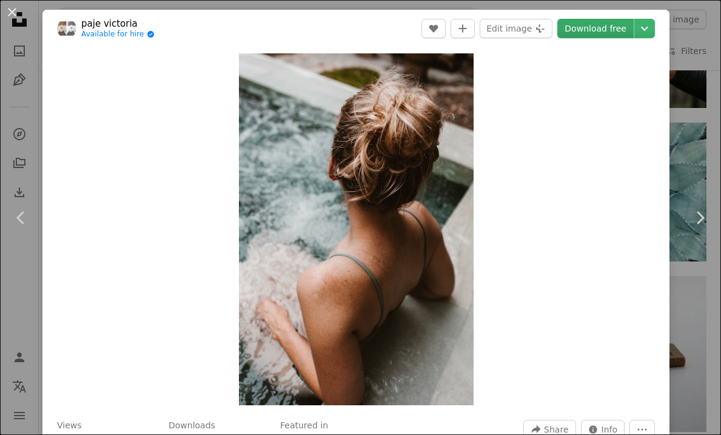
click at [624, 32] on link "Download free" at bounding box center [595, 28] width 76 height 19
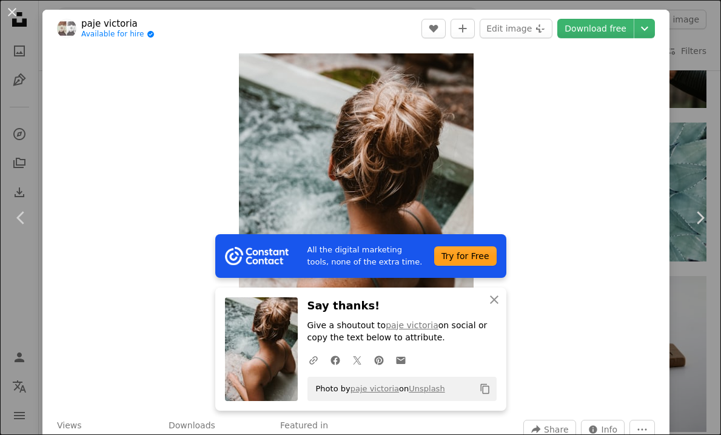
click at [12, 11] on button "An X shape" at bounding box center [12, 12] width 15 height 15
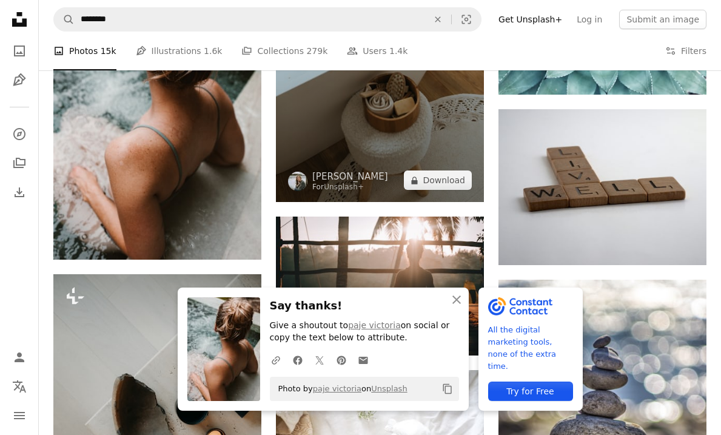
scroll to position [1846, 0]
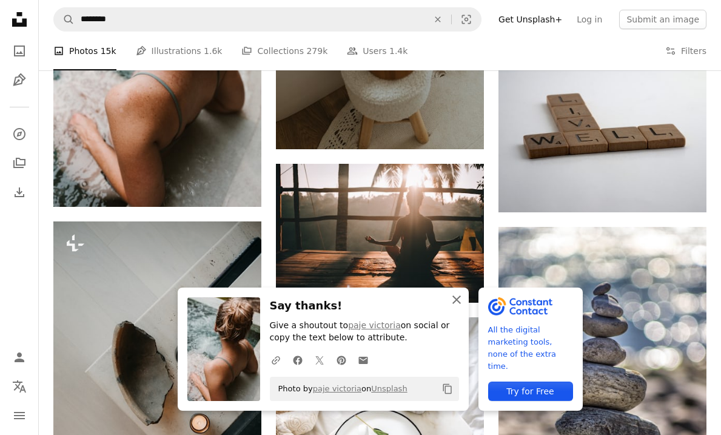
click at [456, 303] on icon "An X shape" at bounding box center [456, 299] width 15 height 15
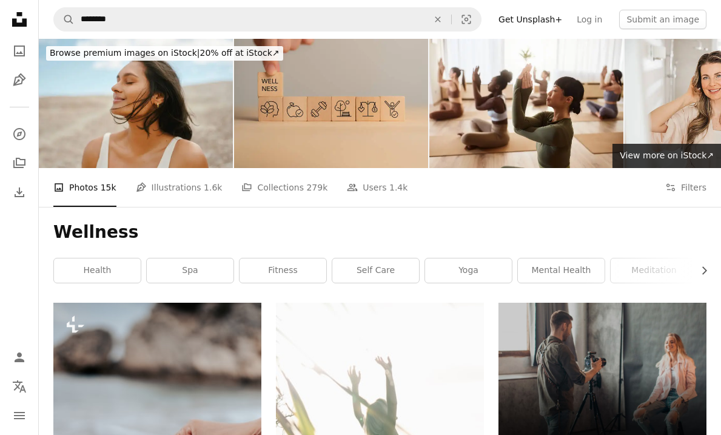
scroll to position [0, 0]
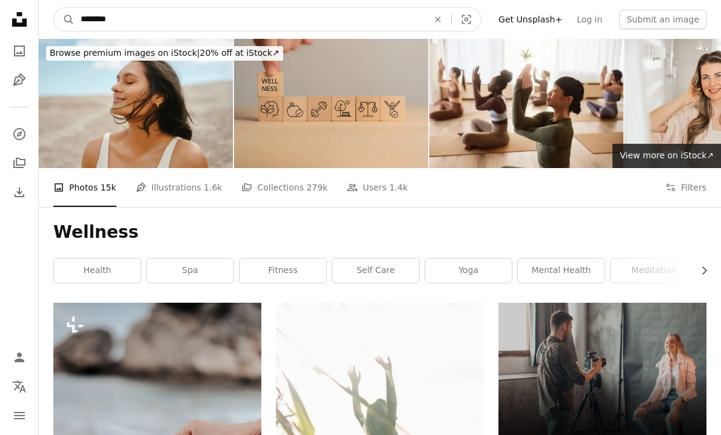
click at [119, 18] on input "********" at bounding box center [250, 19] width 350 height 23
type input "*"
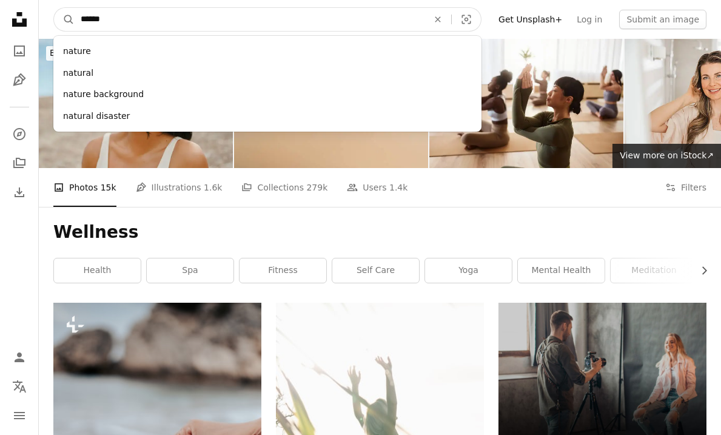
type input "******"
click at [64, 19] on button "A magnifying glass" at bounding box center [64, 19] width 21 height 23
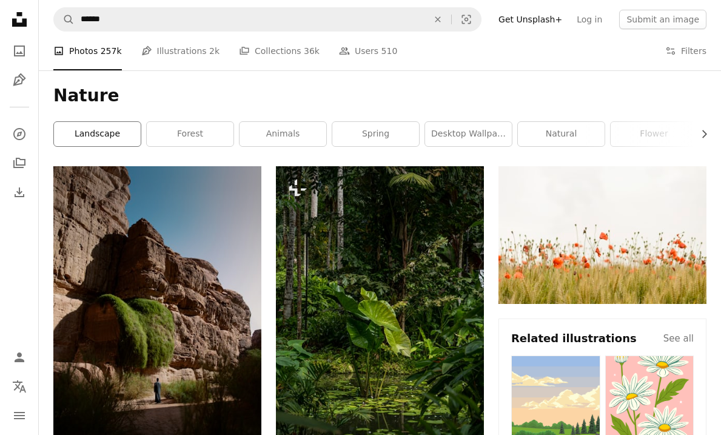
click at [115, 132] on link "landscape" at bounding box center [97, 134] width 87 height 24
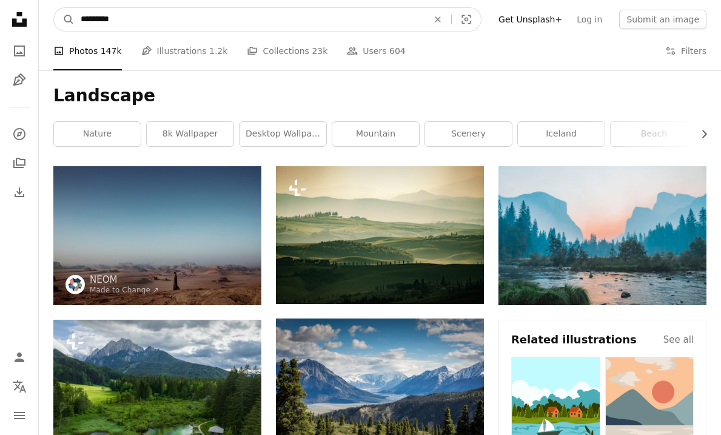
drag, startPoint x: 133, startPoint y: 19, endPoint x: -13, endPoint y: 18, distance: 145.5
type input "**********"
click at [64, 19] on button "A magnifying glass" at bounding box center [64, 19] width 21 height 23
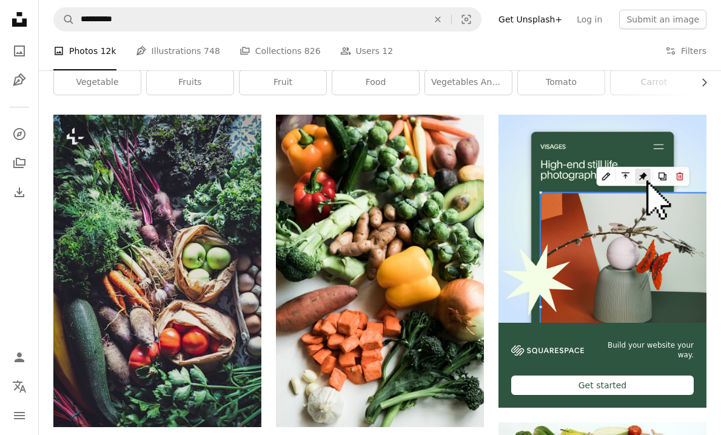
scroll to position [193, 0]
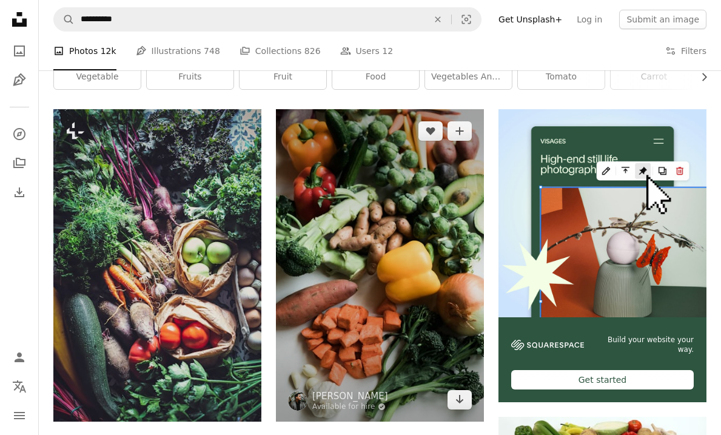
click at [382, 185] on img at bounding box center [380, 265] width 208 height 312
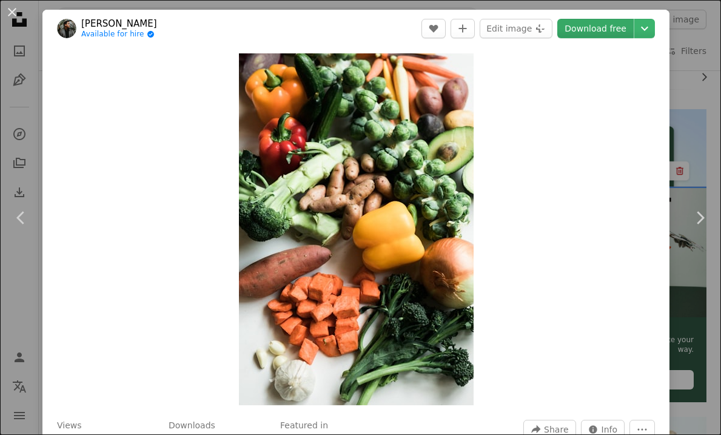
click at [621, 30] on link "Download free" at bounding box center [595, 28] width 76 height 19
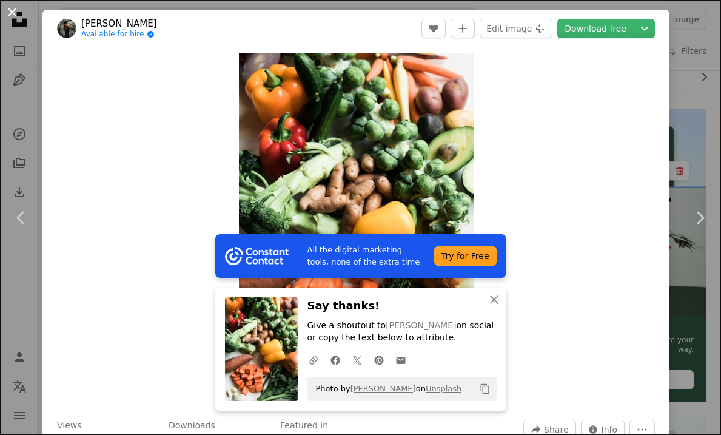
click at [16, 13] on button "An X shape" at bounding box center [12, 12] width 15 height 15
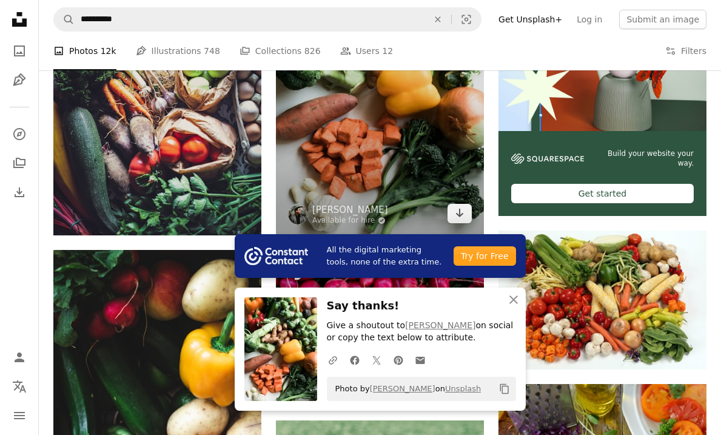
scroll to position [513, 0]
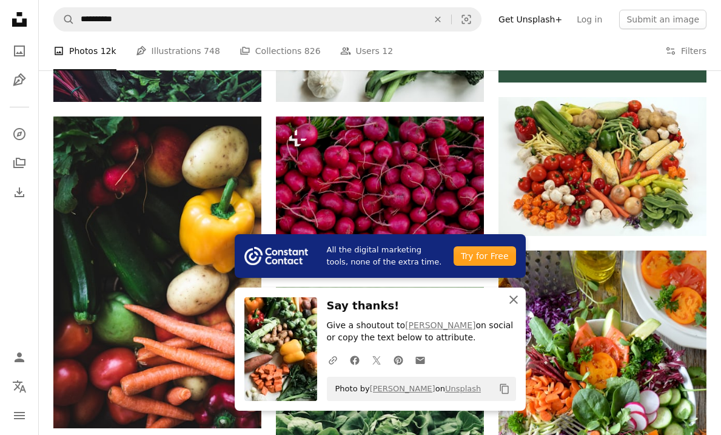
click at [515, 298] on icon "An X shape" at bounding box center [513, 299] width 15 height 15
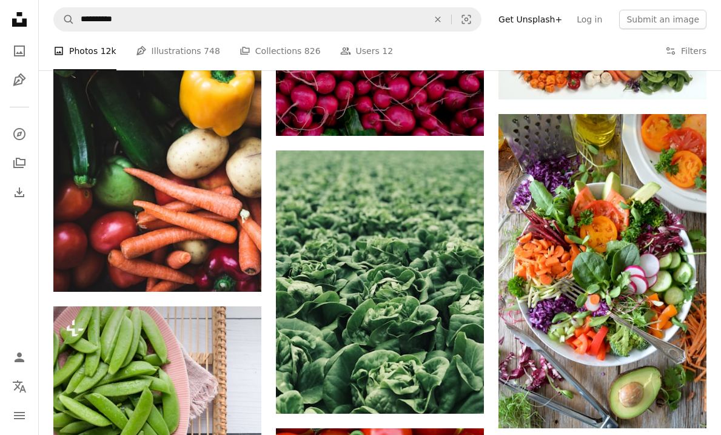
scroll to position [599, 0]
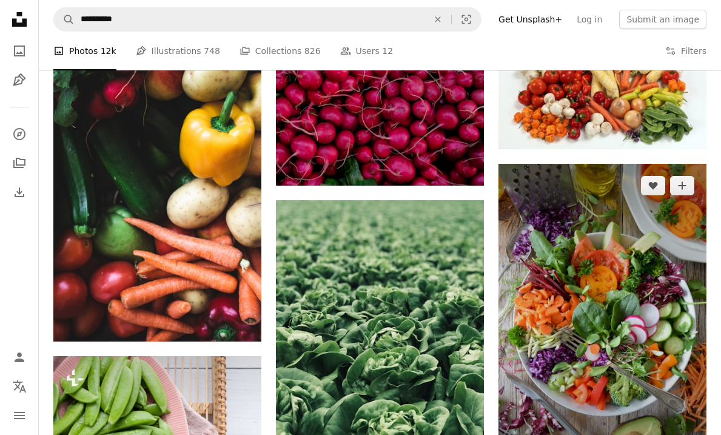
click at [632, 262] on img at bounding box center [602, 321] width 208 height 315
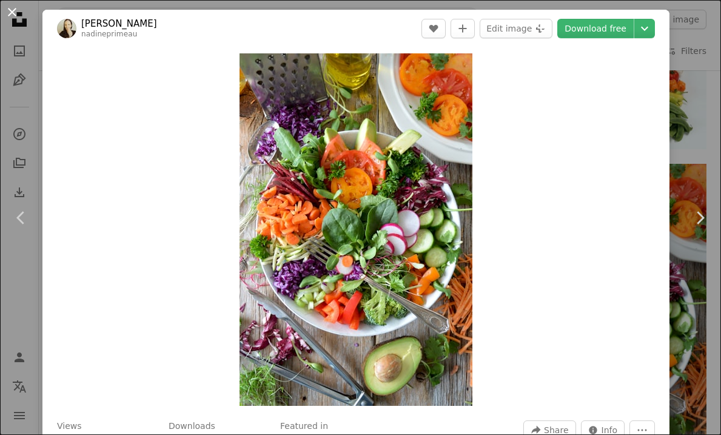
click at [15, 13] on button "An X shape" at bounding box center [12, 12] width 15 height 15
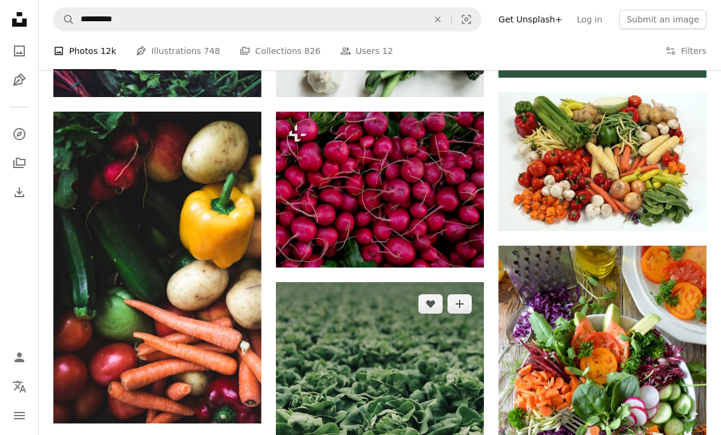
scroll to position [516, 0]
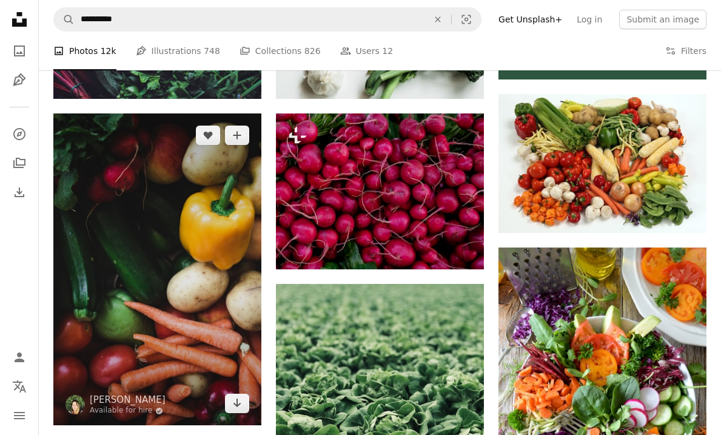
click at [225, 199] on img at bounding box center [157, 269] width 208 height 312
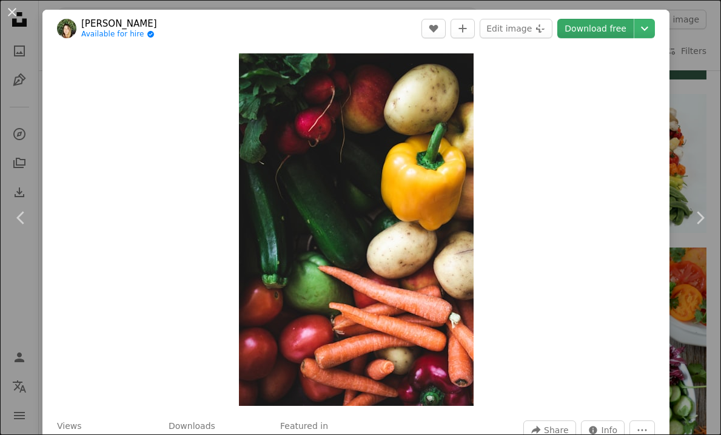
click at [619, 32] on link "Download free" at bounding box center [595, 28] width 76 height 19
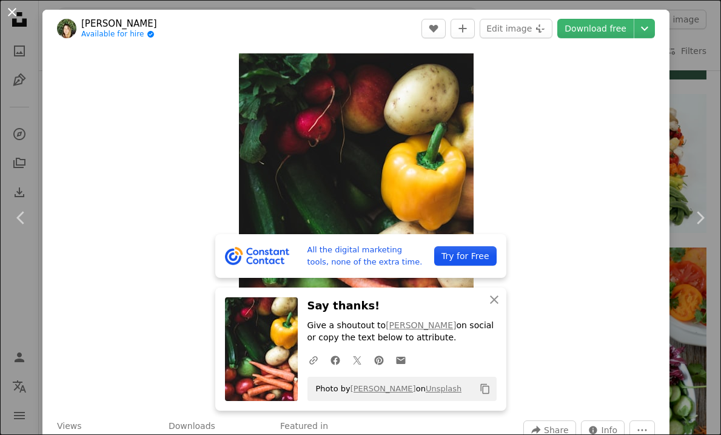
click at [13, 10] on button "An X shape" at bounding box center [12, 12] width 15 height 15
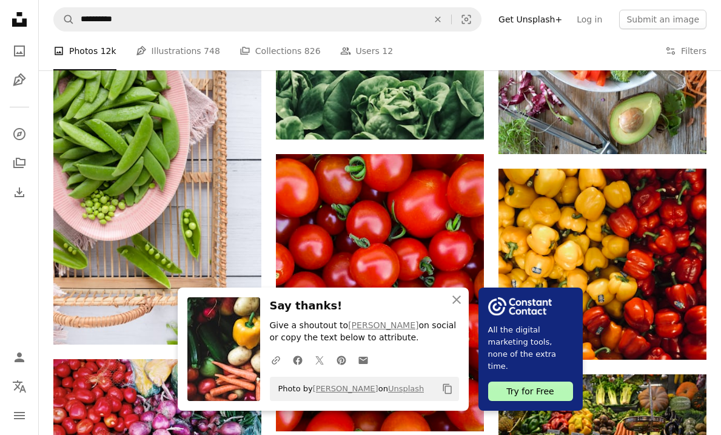
scroll to position [1037, 0]
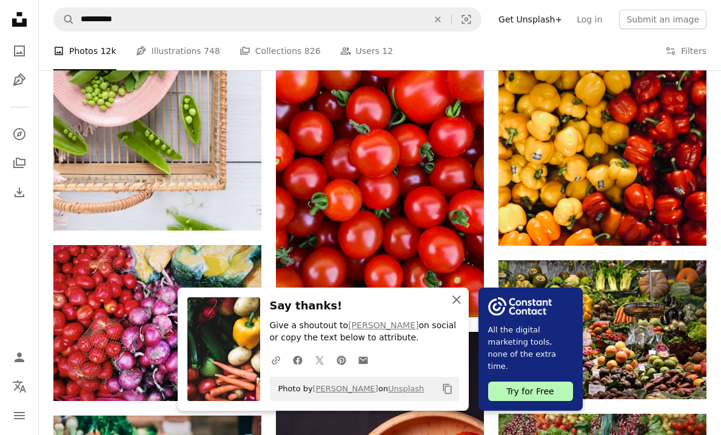
click at [454, 302] on icon "An X shape" at bounding box center [456, 299] width 15 height 15
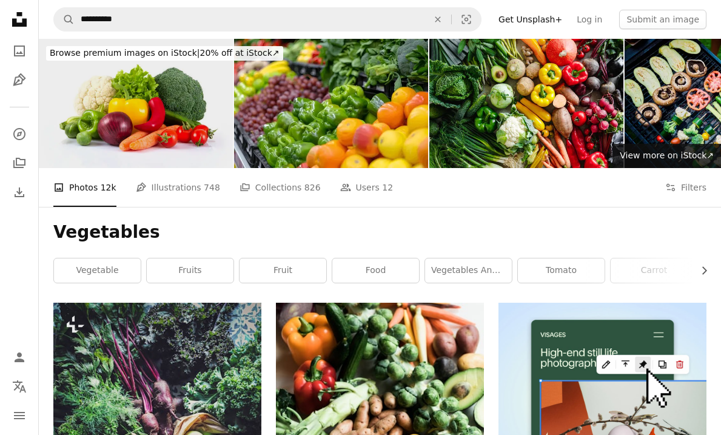
scroll to position [0, 0]
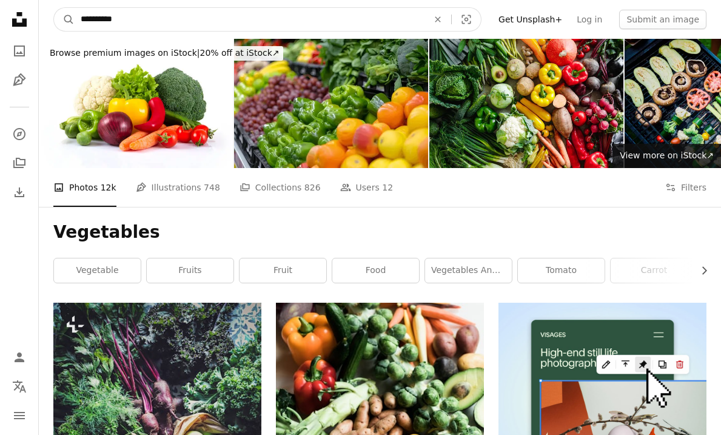
click at [147, 18] on input "**********" at bounding box center [250, 19] width 350 height 23
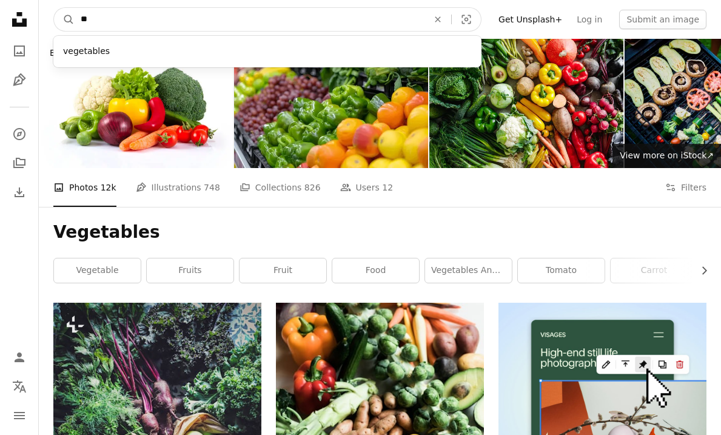
type input "*"
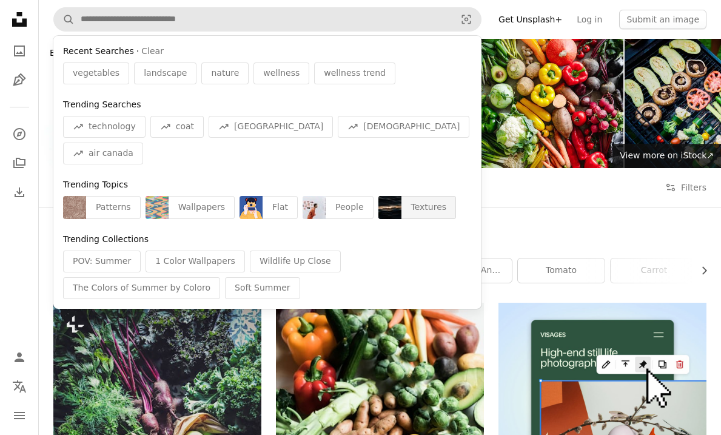
click at [409, 196] on div "Textures" at bounding box center [428, 207] width 55 height 23
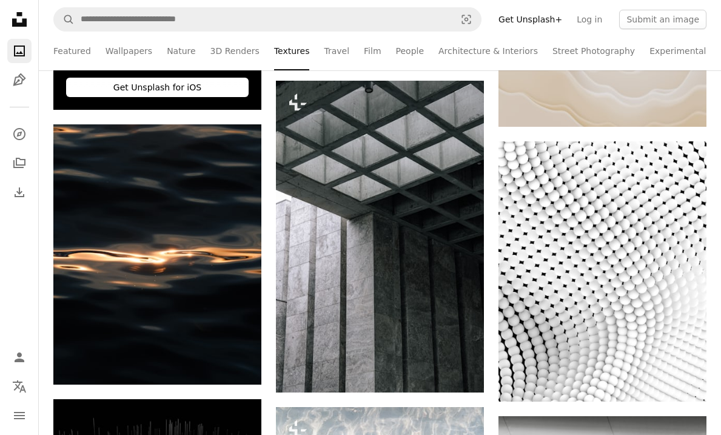
scroll to position [498, 0]
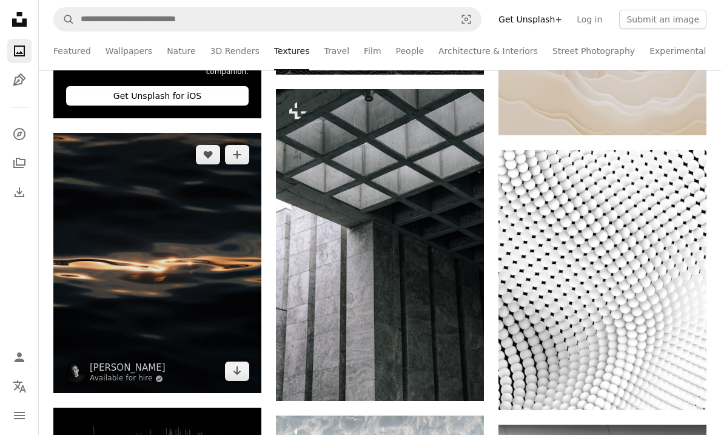
click at [181, 250] on img at bounding box center [157, 263] width 208 height 260
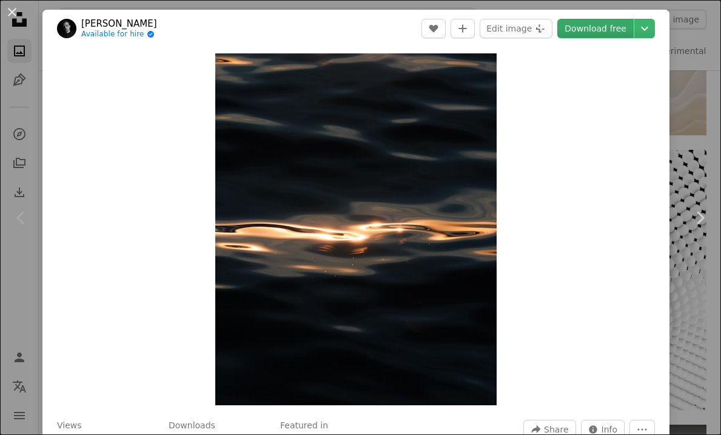
click at [624, 32] on link "Download free" at bounding box center [595, 28] width 76 height 19
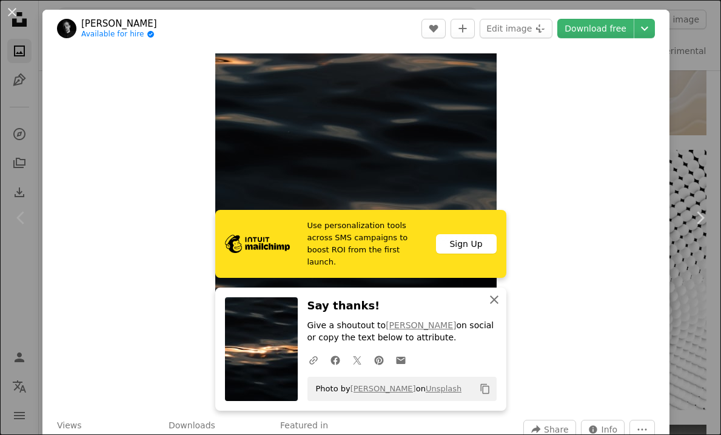
click at [495, 302] on icon "button" at bounding box center [494, 299] width 8 height 8
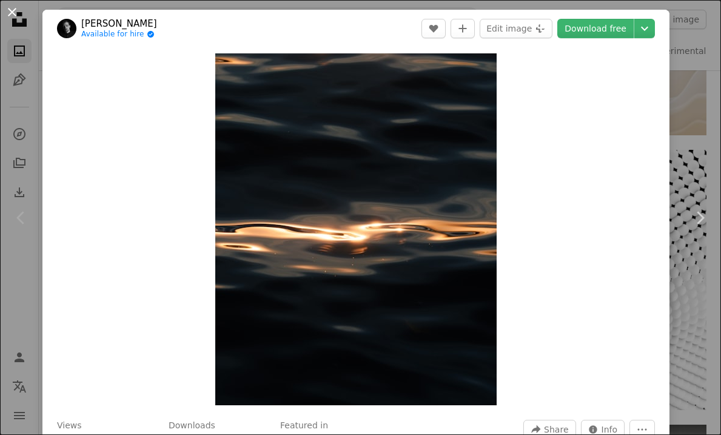
click at [8, 14] on button "An X shape" at bounding box center [12, 12] width 15 height 15
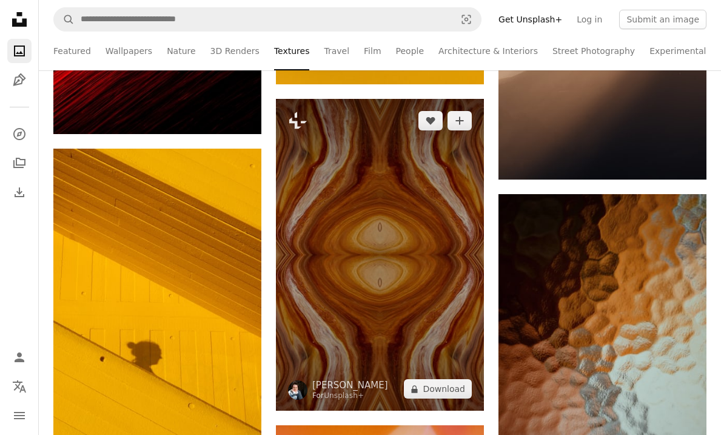
scroll to position [2080, 0]
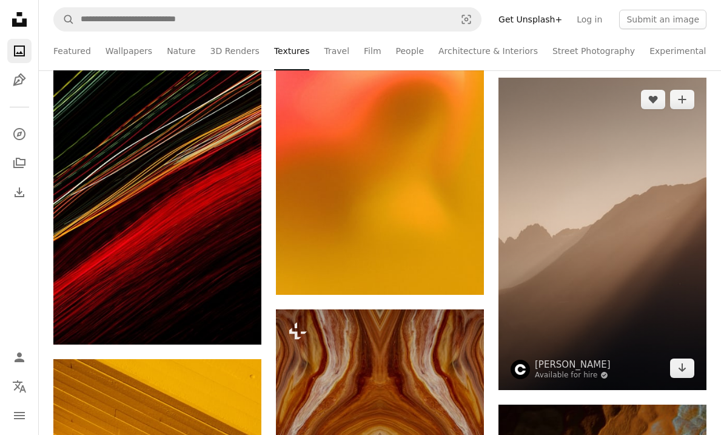
click at [636, 173] on img at bounding box center [602, 234] width 208 height 312
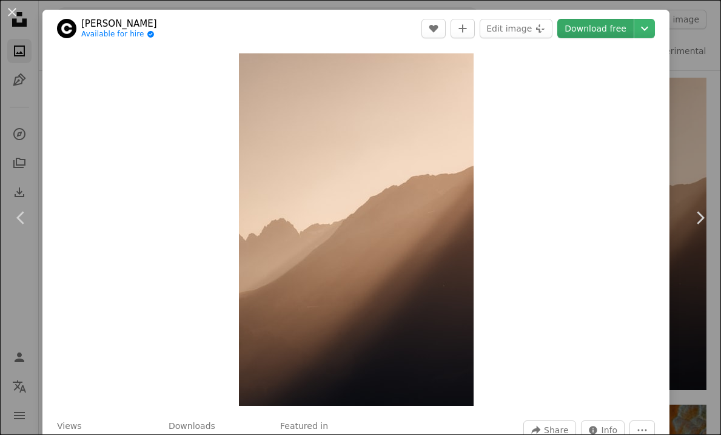
click at [621, 24] on link "Download free" at bounding box center [595, 28] width 76 height 19
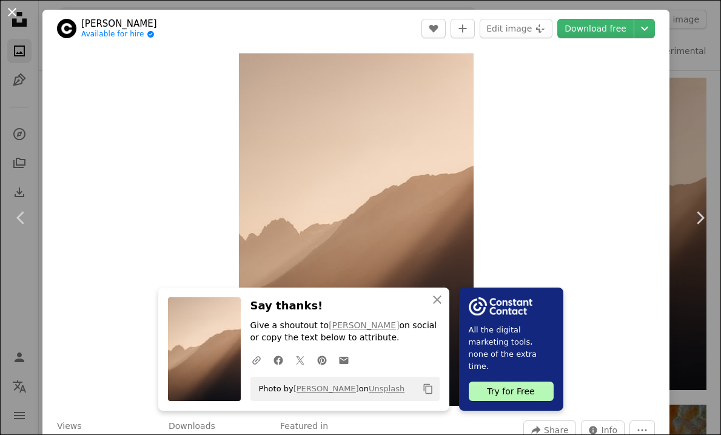
click at [14, 16] on button "An X shape" at bounding box center [12, 12] width 15 height 15
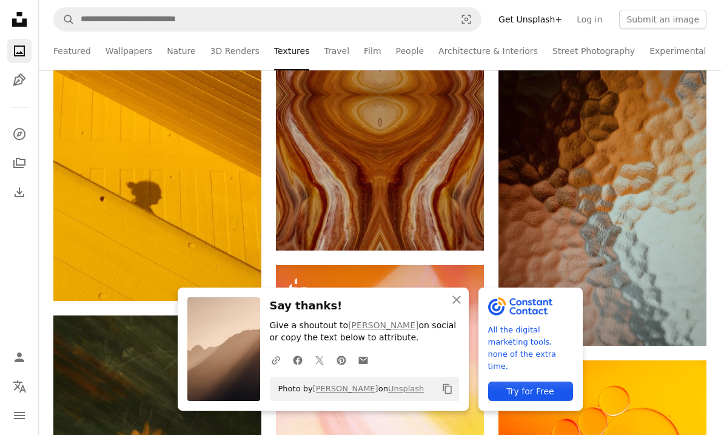
scroll to position [2451, 0]
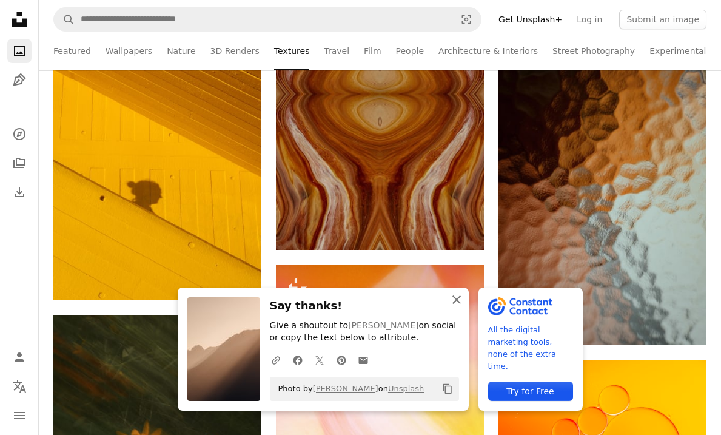
click at [456, 302] on icon "button" at bounding box center [456, 299] width 8 height 8
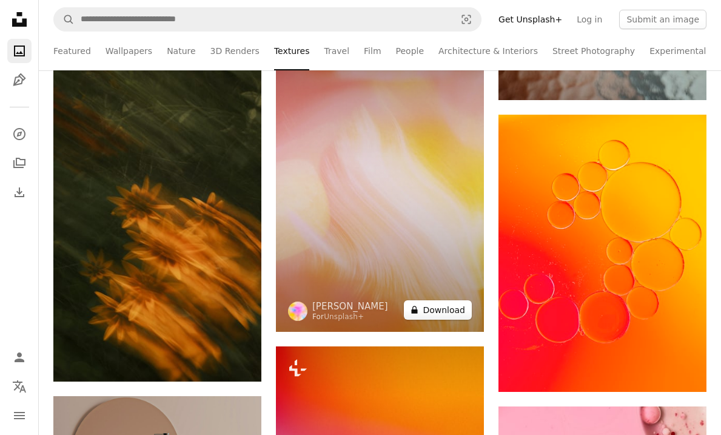
scroll to position [2537, 0]
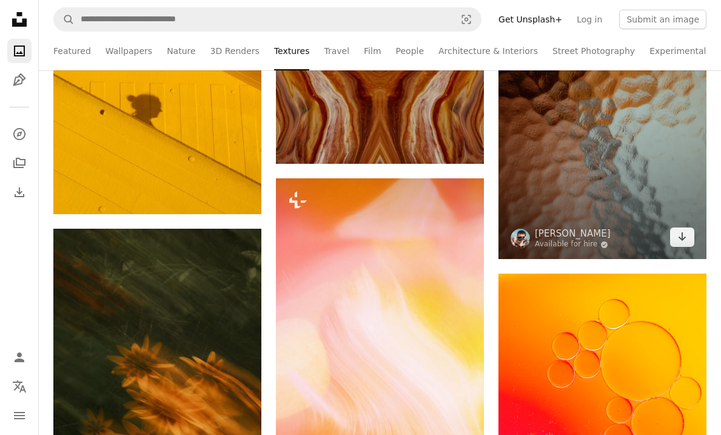
click at [634, 176] on img at bounding box center [602, 103] width 208 height 312
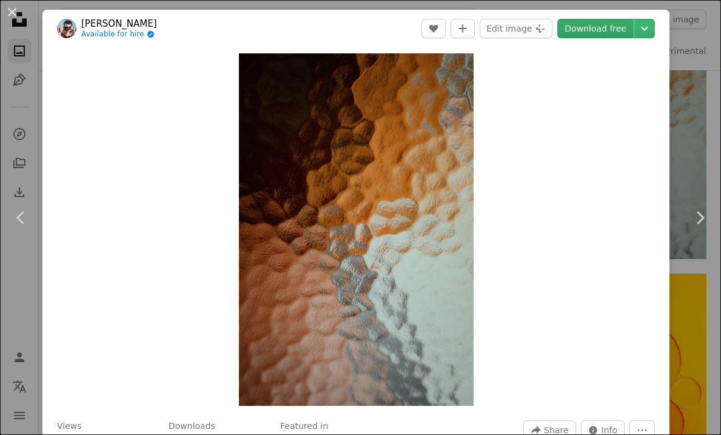
click at [606, 27] on link "Download free" at bounding box center [595, 28] width 76 height 19
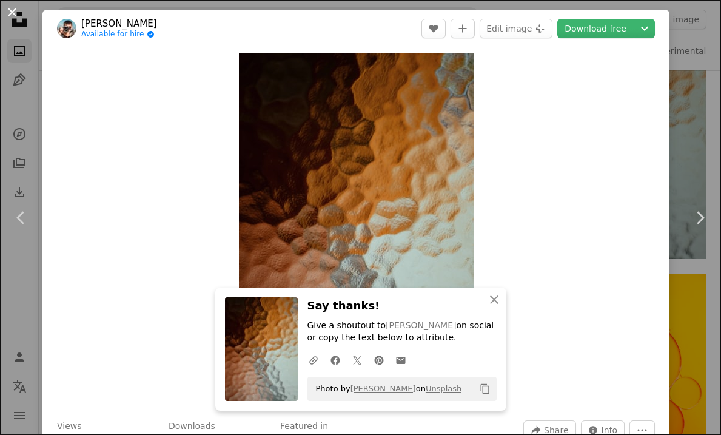
click at [13, 12] on button "An X shape" at bounding box center [12, 12] width 15 height 15
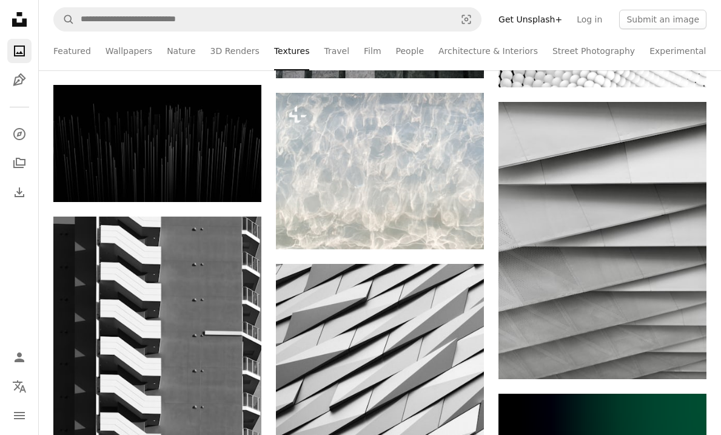
scroll to position [635, 0]
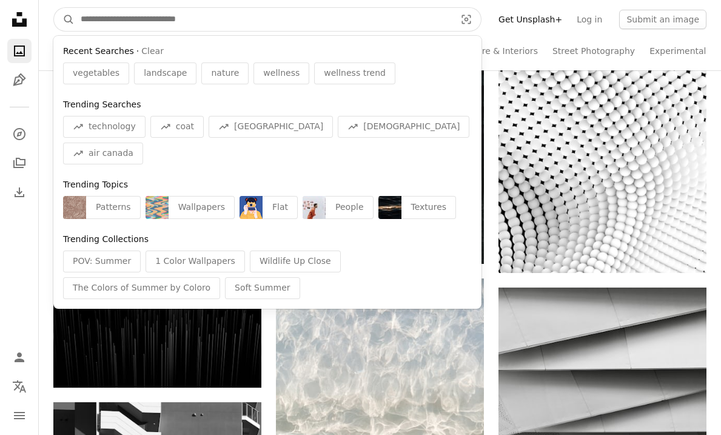
click at [171, 18] on input "Find visuals sitewide" at bounding box center [263, 19] width 377 height 23
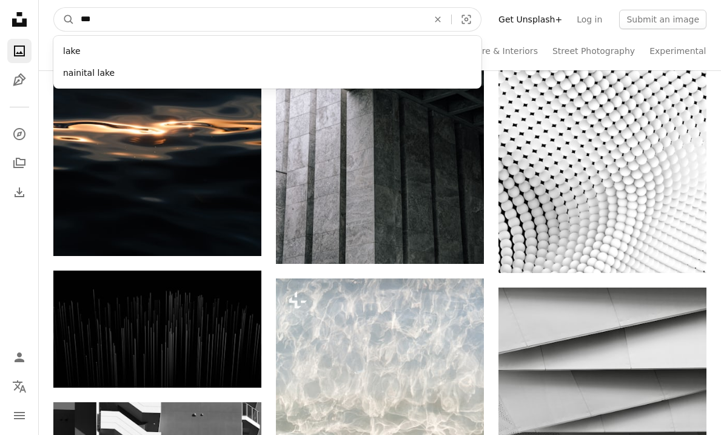
type input "*"
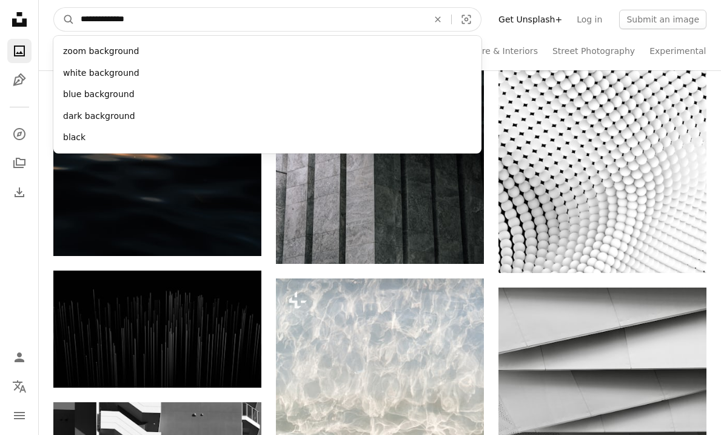
type input "**********"
click at [64, 19] on button "A magnifying glass" at bounding box center [64, 19] width 21 height 23
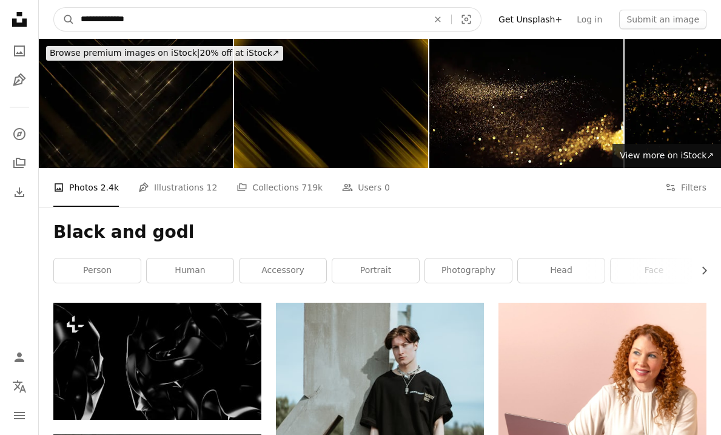
click at [174, 18] on input "**********" at bounding box center [250, 19] width 350 height 23
type input "**********"
click at [64, 19] on button "A magnifying glass" at bounding box center [64, 19] width 21 height 23
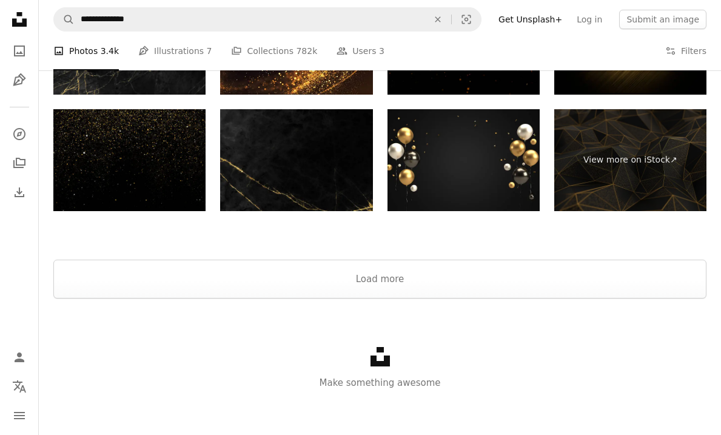
scroll to position [2279, 0]
